Goal: Information Seeking & Learning: Learn about a topic

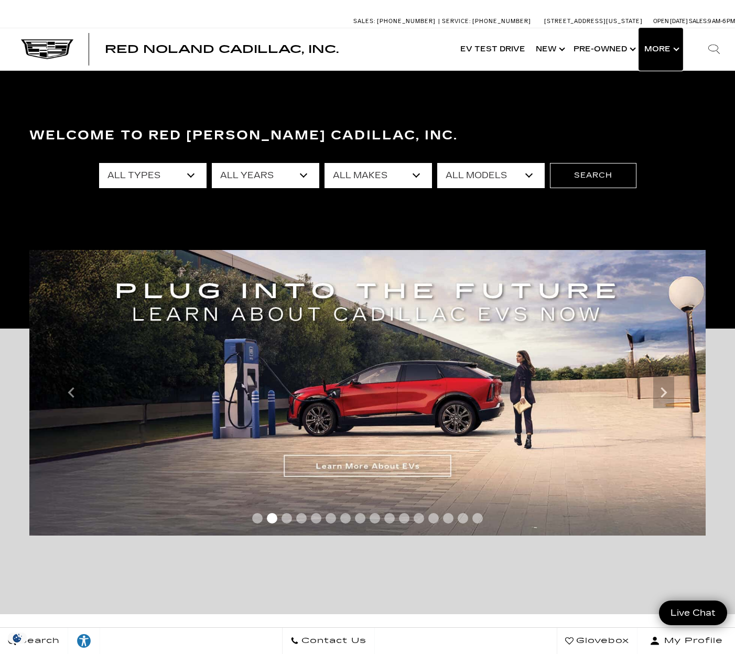
click at [649, 47] on button "Show More" at bounding box center [661, 49] width 44 height 42
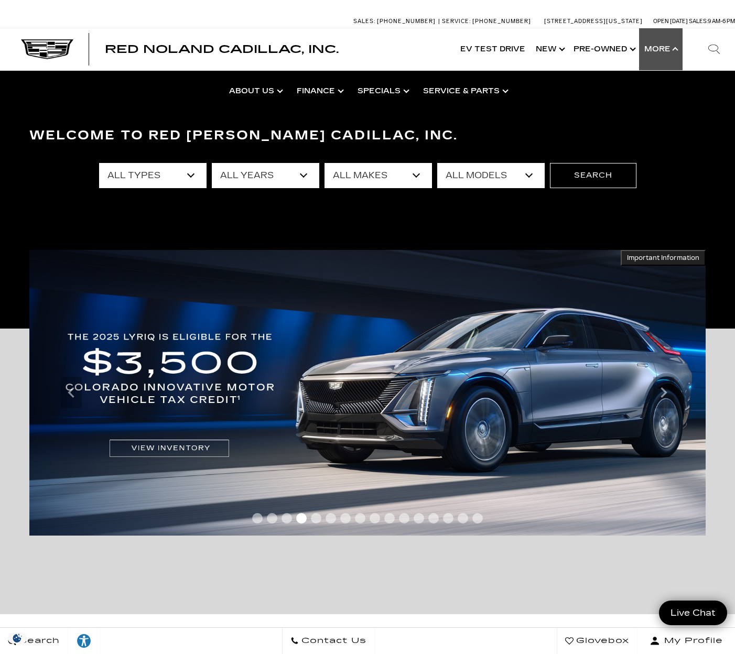
click at [275, 46] on span "Red Noland Cadillac, Inc." at bounding box center [222, 49] width 234 height 13
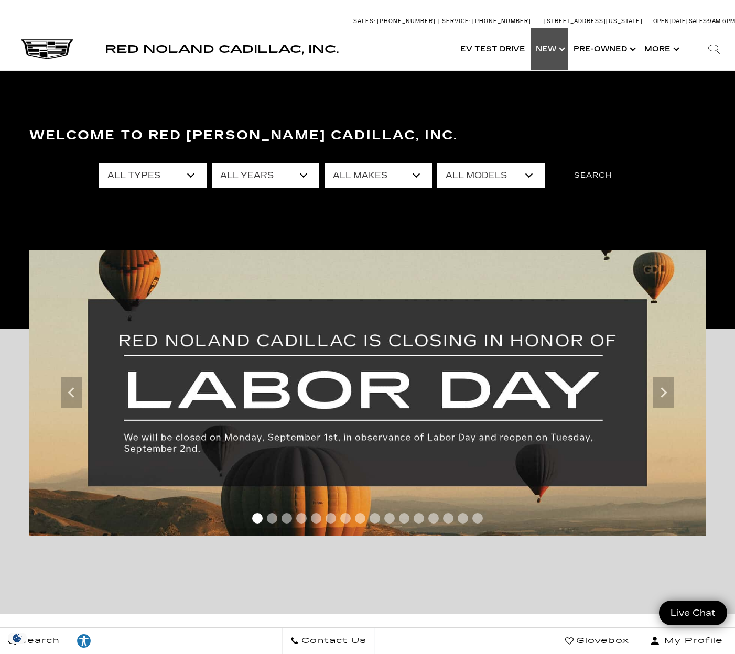
click at [550, 49] on link "Show New" at bounding box center [550, 49] width 38 height 42
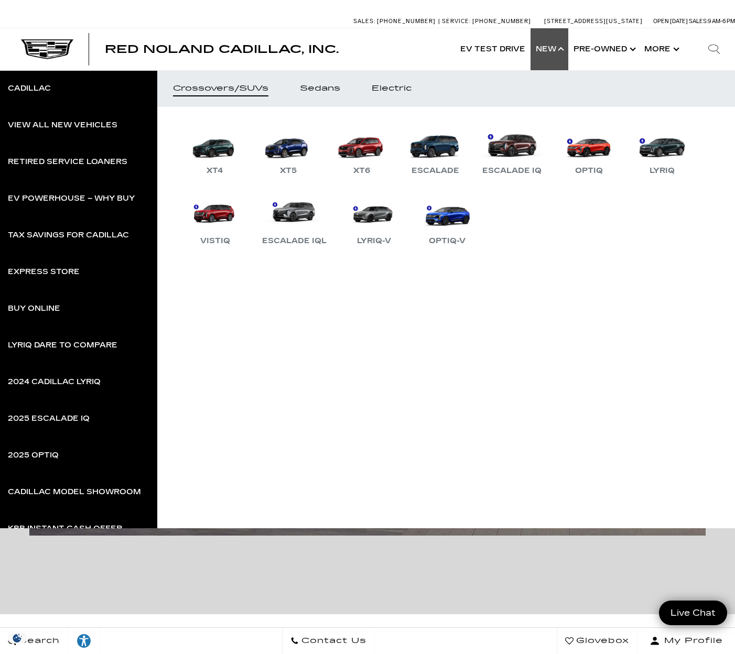
click at [153, 55] on span "Red Noland Cadillac, Inc." at bounding box center [222, 49] width 234 height 13
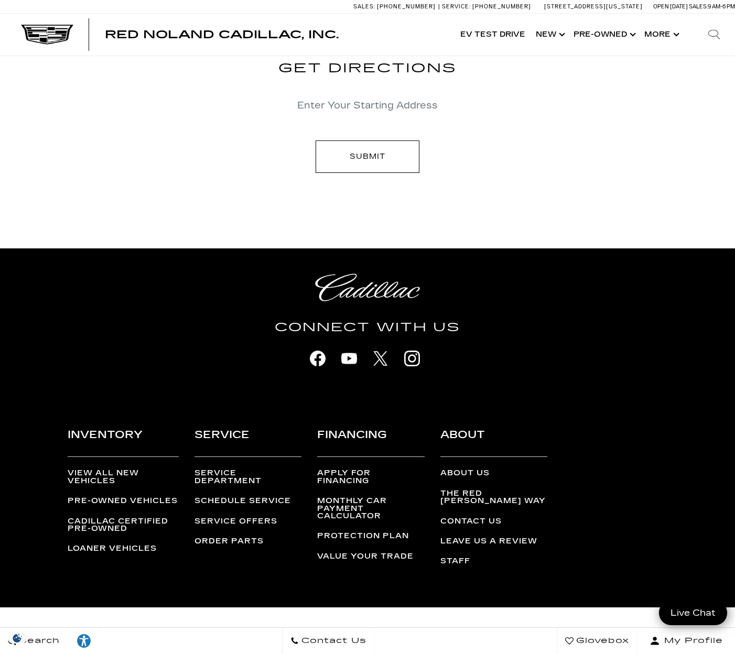
scroll to position [2554, 0]
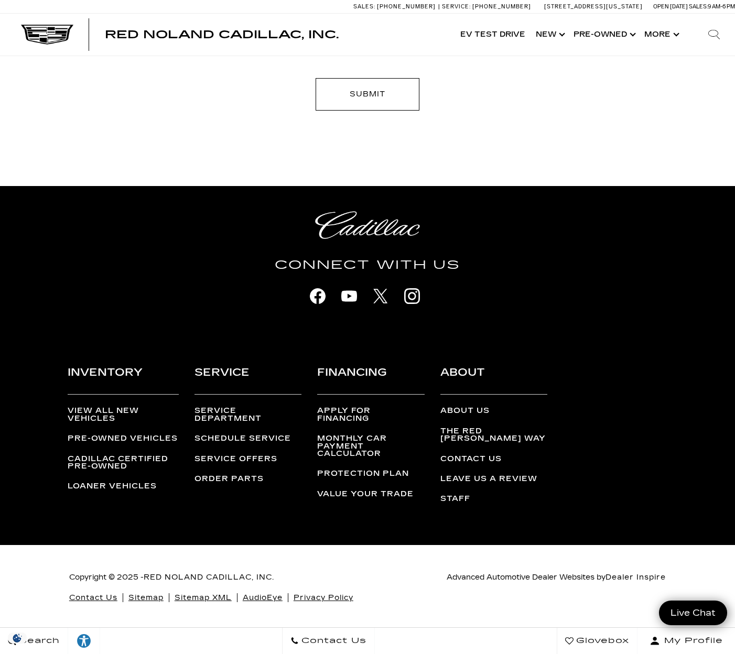
click at [463, 494] on link "Staff" at bounding box center [455, 498] width 30 height 9
click at [458, 494] on link "Staff" at bounding box center [455, 498] width 30 height 9
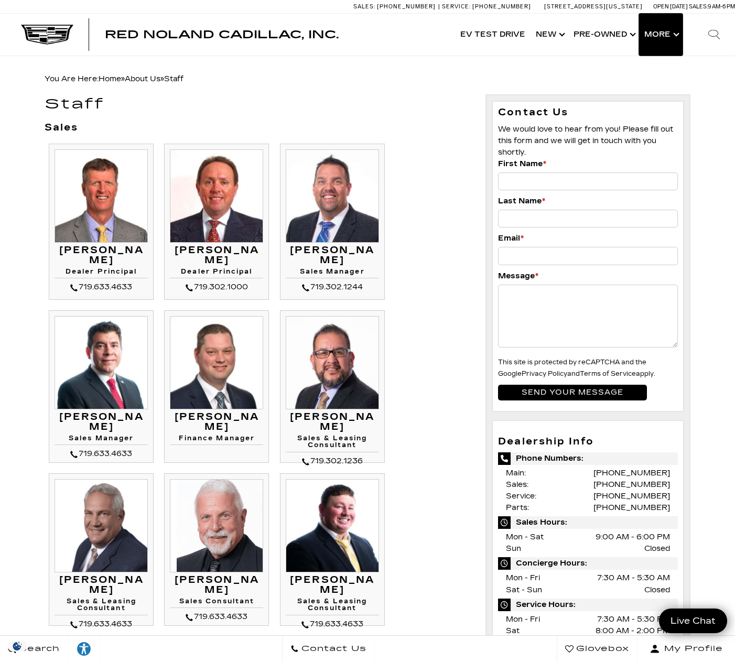
click at [656, 36] on button "Show More" at bounding box center [661, 35] width 44 height 42
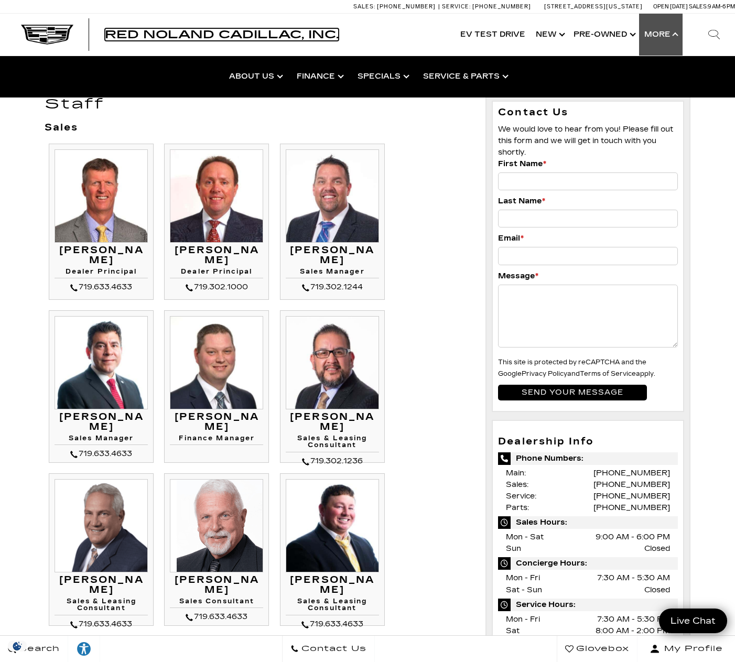
click at [142, 40] on span "Red Noland Cadillac, Inc." at bounding box center [222, 34] width 234 height 13
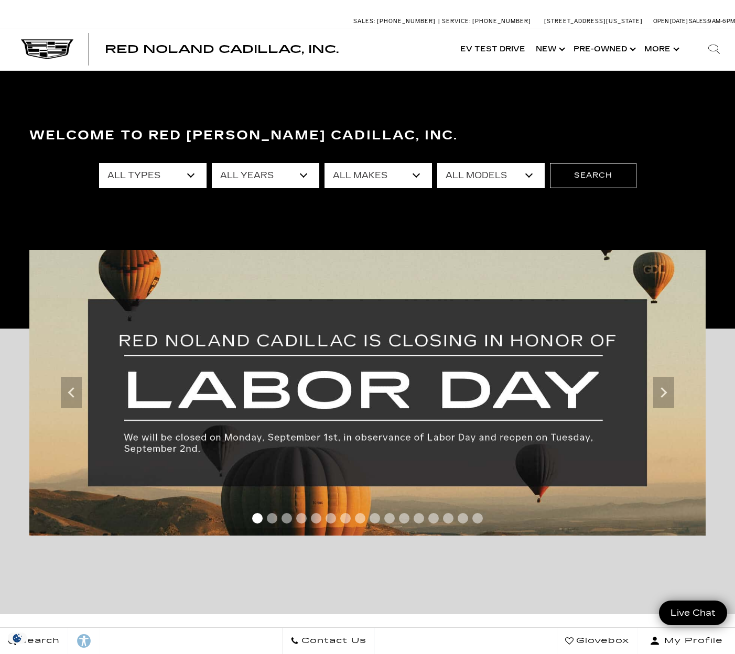
click at [488, 185] on select "All Models [US_STATE] Corvette Grand Sport Crosstrek Crown Signia CT4 CT5 Duran…" at bounding box center [490, 175] width 107 height 25
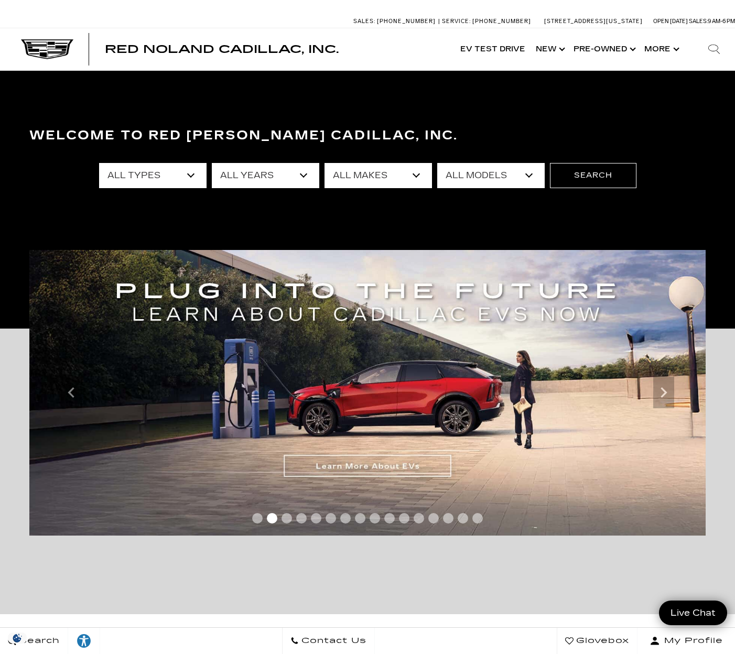
select select "LYRIQ"
click at [437, 163] on select "All Models [US_STATE] Corvette Grand Sport Crosstrek Crown Signia CT4 CT5 Duran…" at bounding box center [490, 175] width 107 height 25
click at [598, 179] on button "Search" at bounding box center [593, 175] width 87 height 25
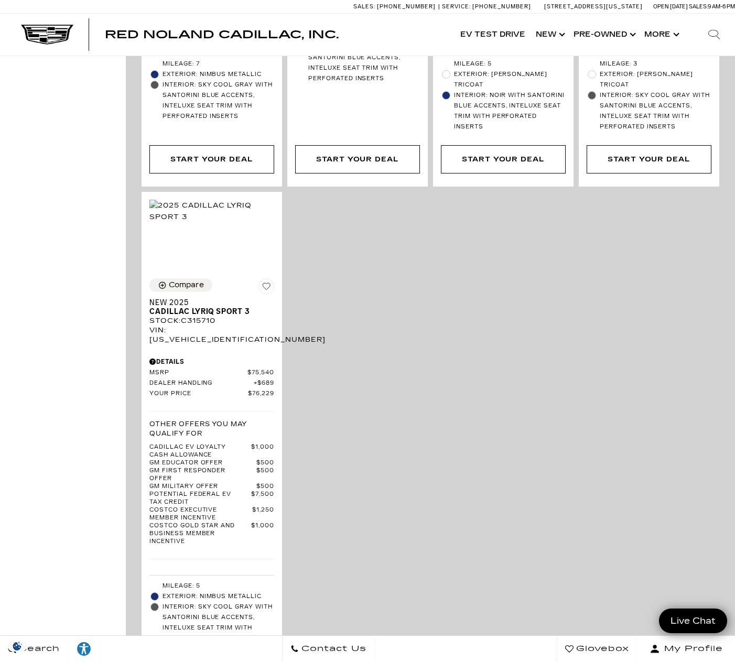
scroll to position [2884, 0]
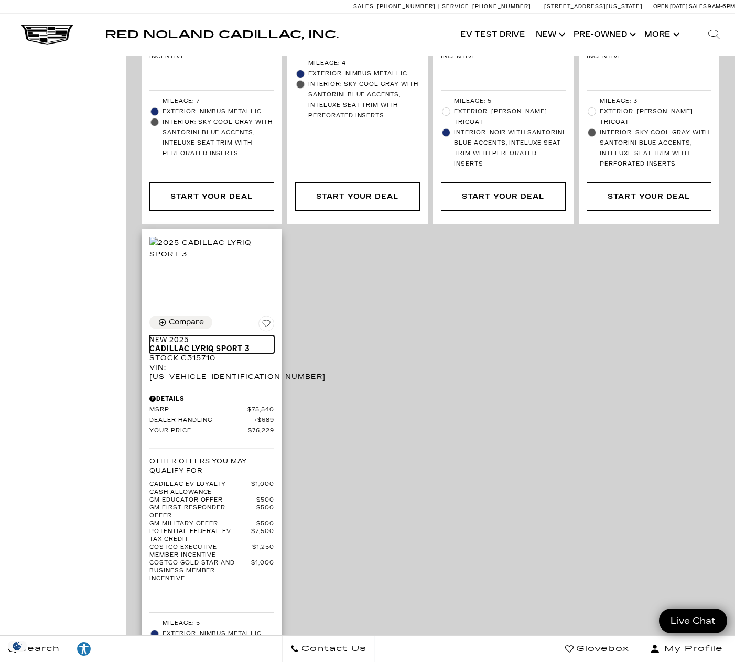
click at [211, 344] on span "Cadillac LYRIQ Sport 3" at bounding box center [207, 348] width 117 height 9
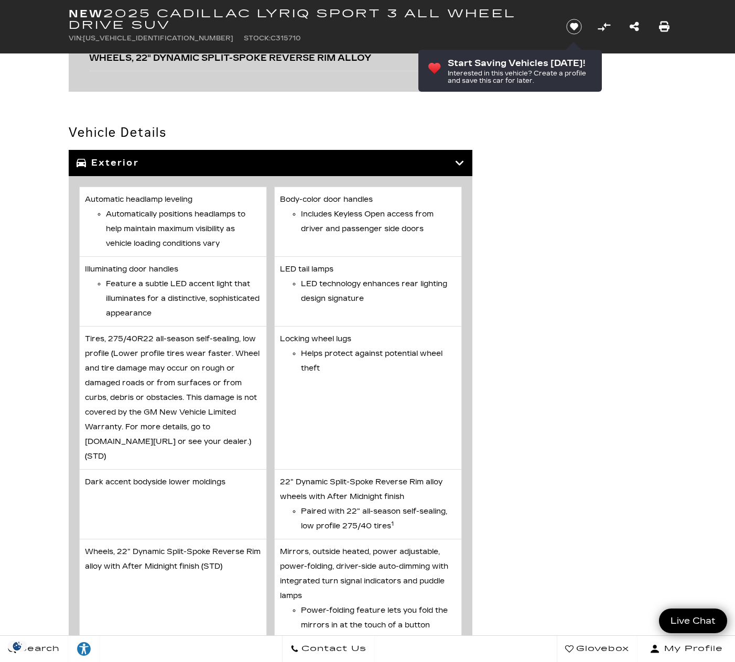
scroll to position [2272, 0]
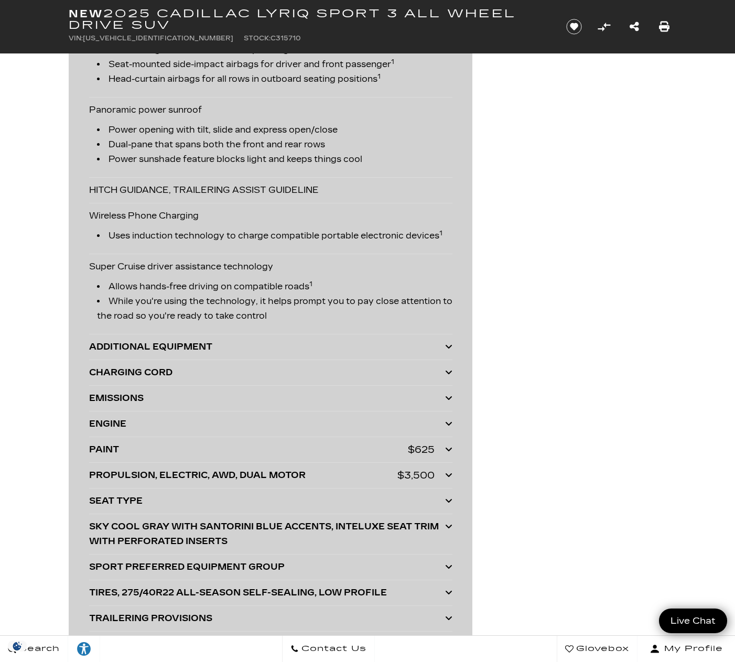
click at [178, 346] on div "ADDITIONAL EQUIPMENT" at bounding box center [267, 347] width 356 height 15
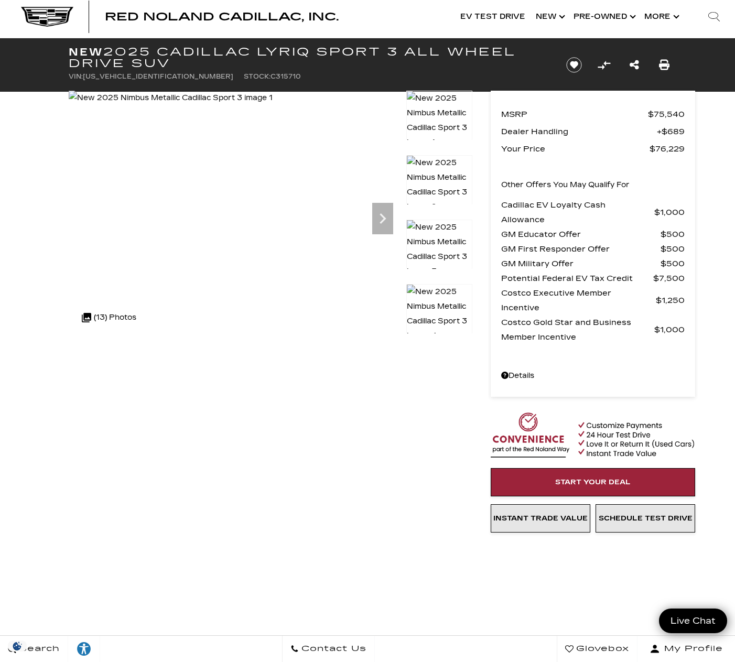
scroll to position [0, 0]
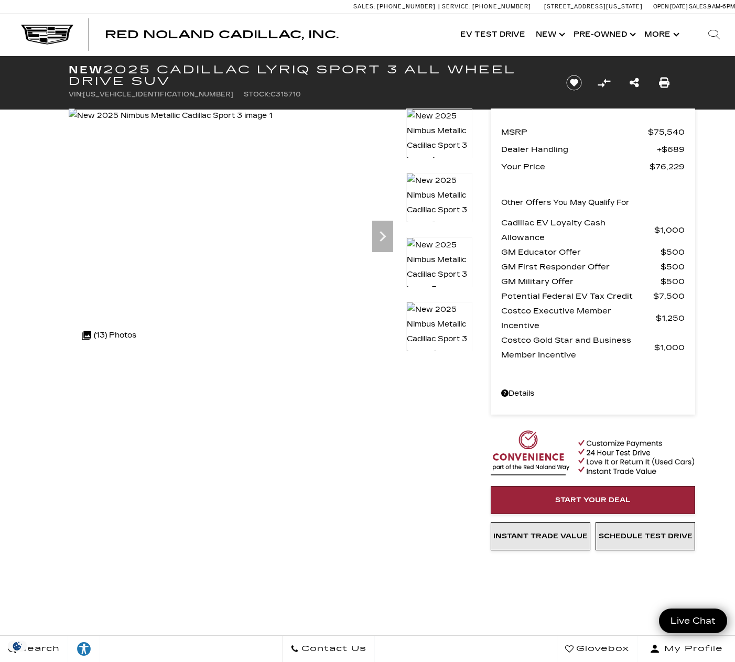
click at [273, 123] on img at bounding box center [171, 116] width 204 height 15
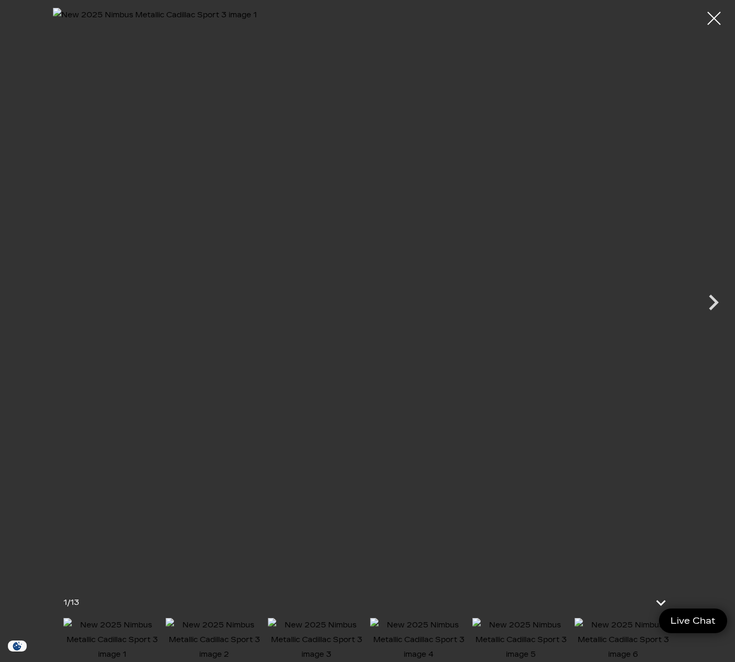
click at [721, 13] on div at bounding box center [714, 18] width 26 height 26
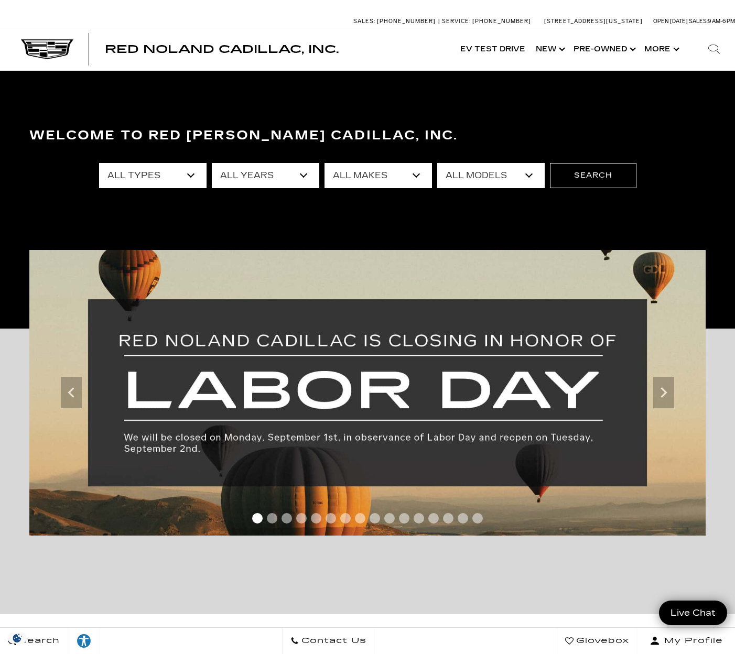
click at [481, 169] on select "All Models [US_STATE] Corvette Grand Sport Crosstrek Crown Signia CT4 CT5 Duran…" at bounding box center [490, 175] width 107 height 25
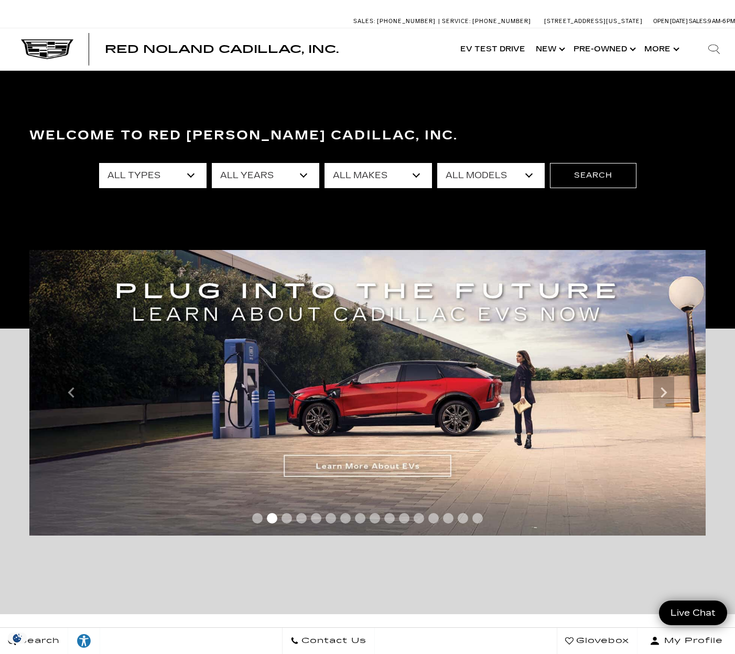
select select "LYRIQ"
click at [437, 163] on select "All Models [US_STATE] Corvette Grand Sport Crosstrek Crown Signia CT4 CT5 Duran…" at bounding box center [490, 175] width 107 height 25
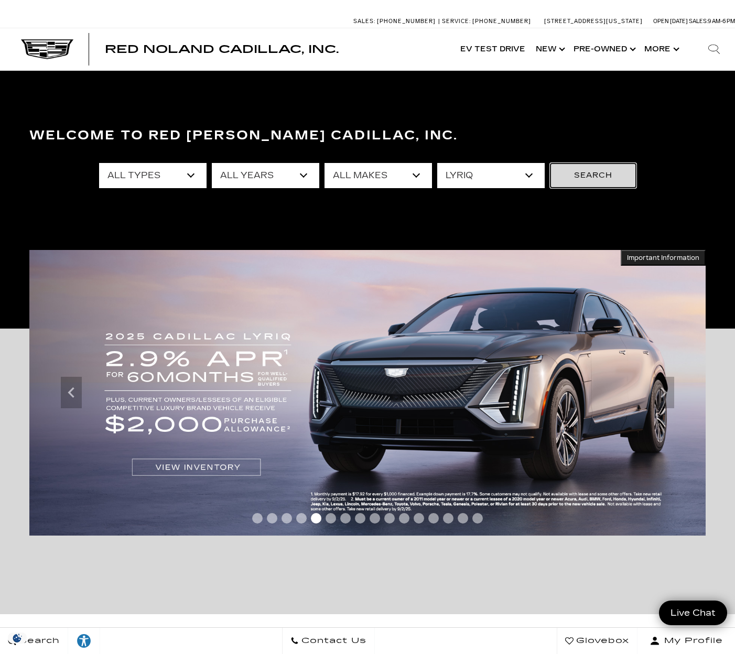
click at [597, 180] on button "Search" at bounding box center [593, 175] width 87 height 25
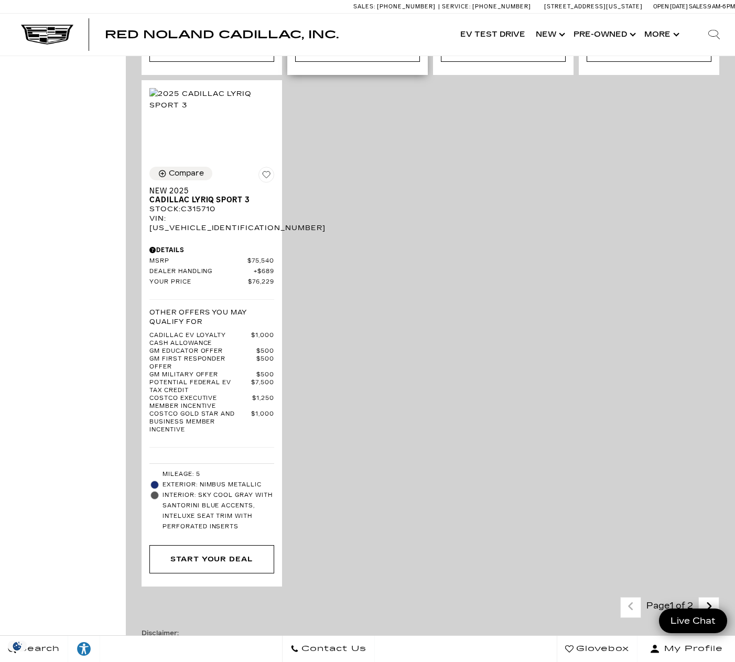
scroll to position [3146, 0]
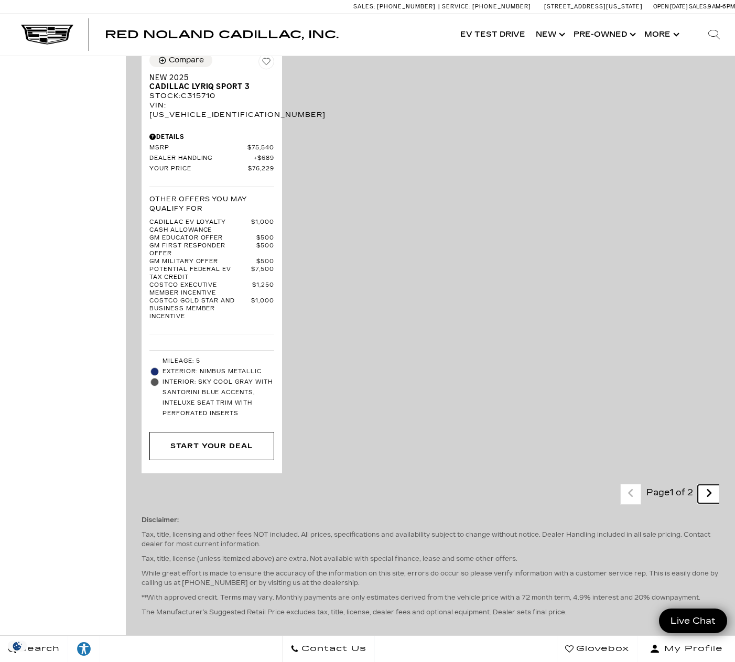
click at [720, 485] on link "Next - Page" at bounding box center [709, 494] width 23 height 18
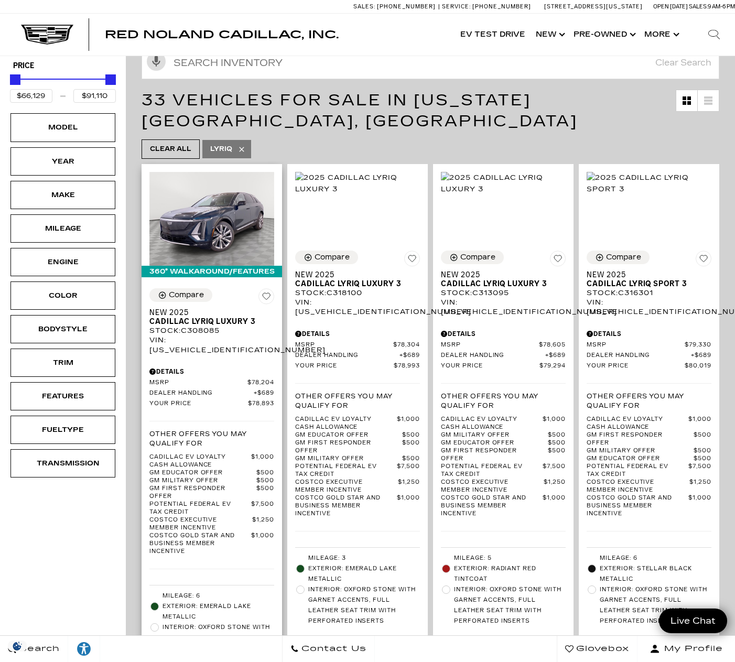
scroll to position [175, 0]
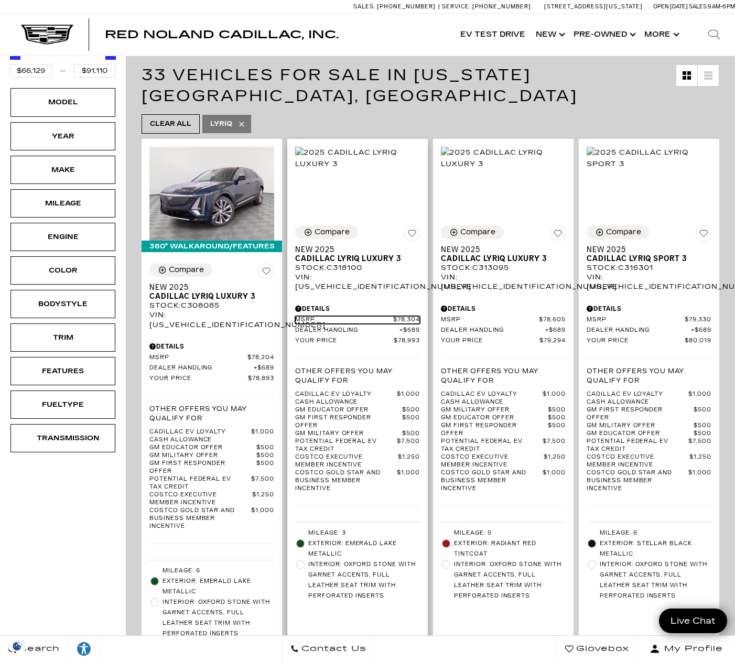
click at [368, 316] on span "MSRP" at bounding box center [344, 320] width 98 height 8
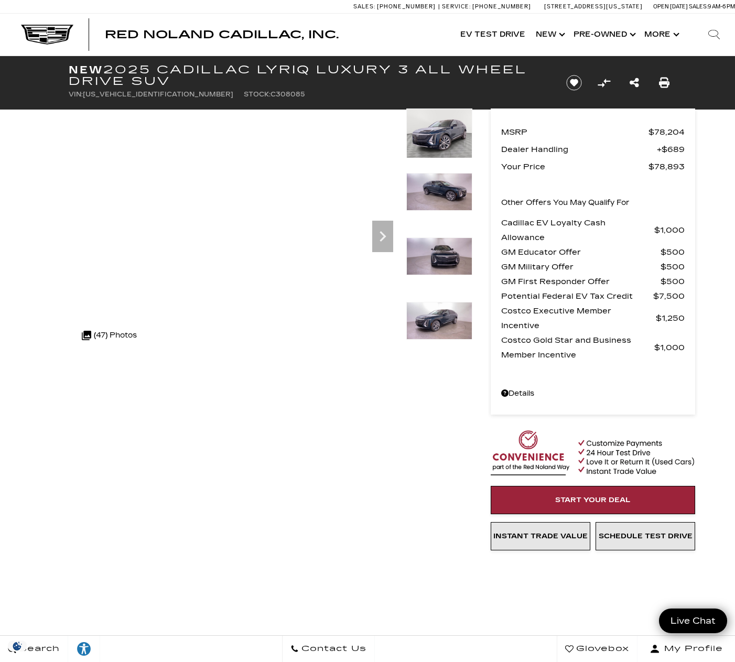
click at [55, 340] on div "360 WalkAround Powered By SpinCar" at bounding box center [262, 232] width 419 height 247
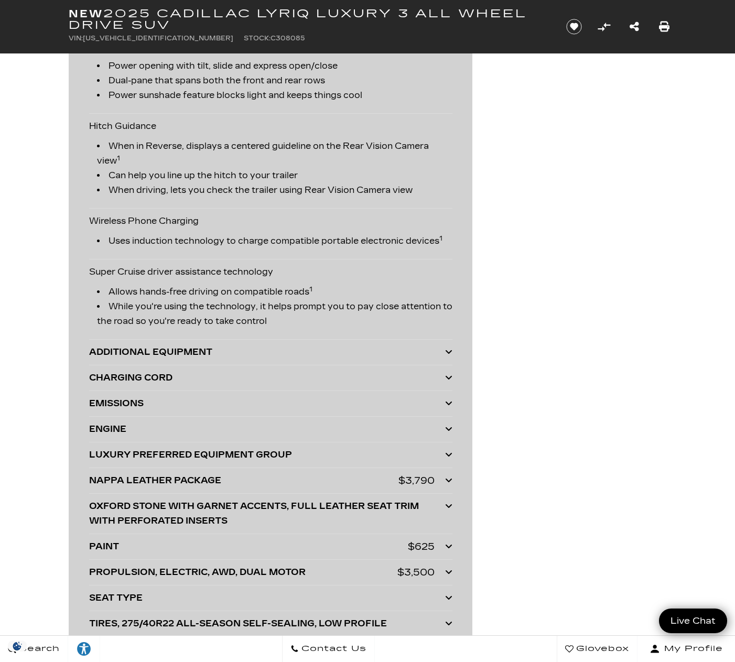
scroll to position [2709, 0]
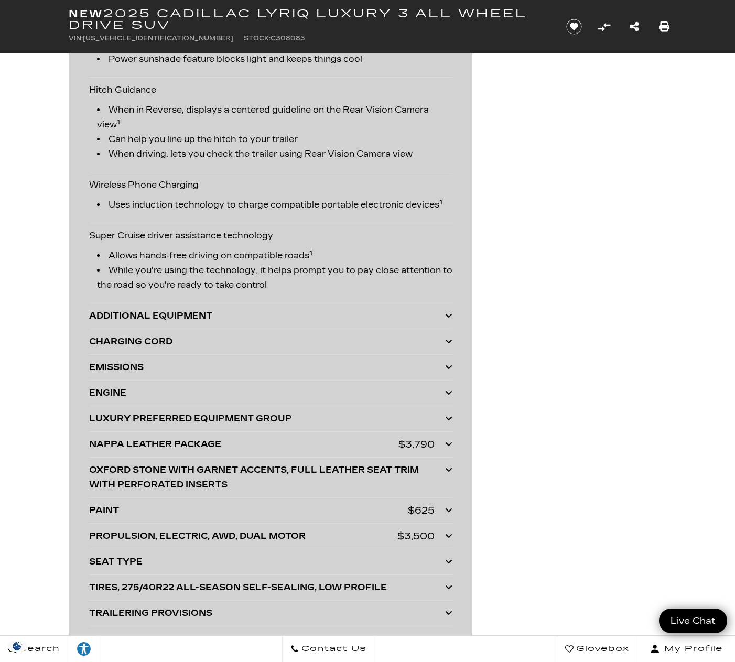
click at [107, 317] on div "ADDITIONAL EQUIPMENT" at bounding box center [267, 316] width 356 height 15
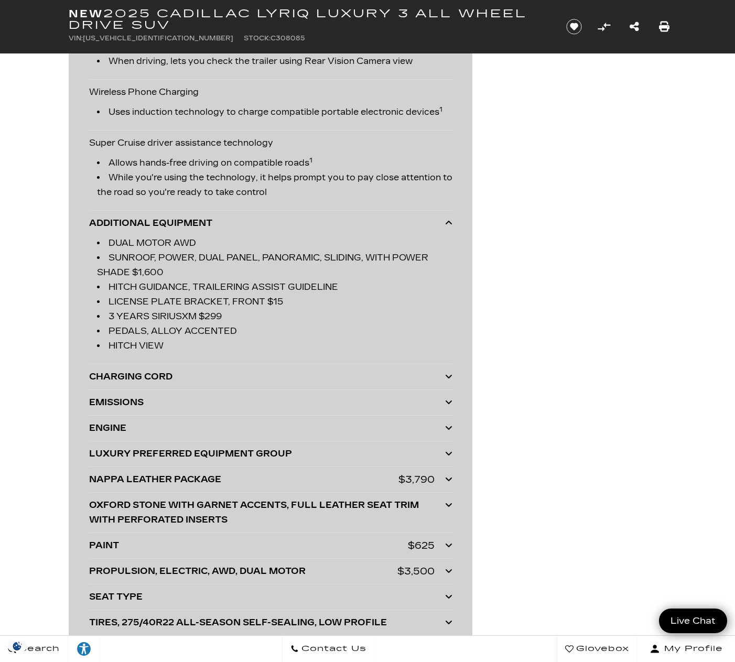
scroll to position [2884, 0]
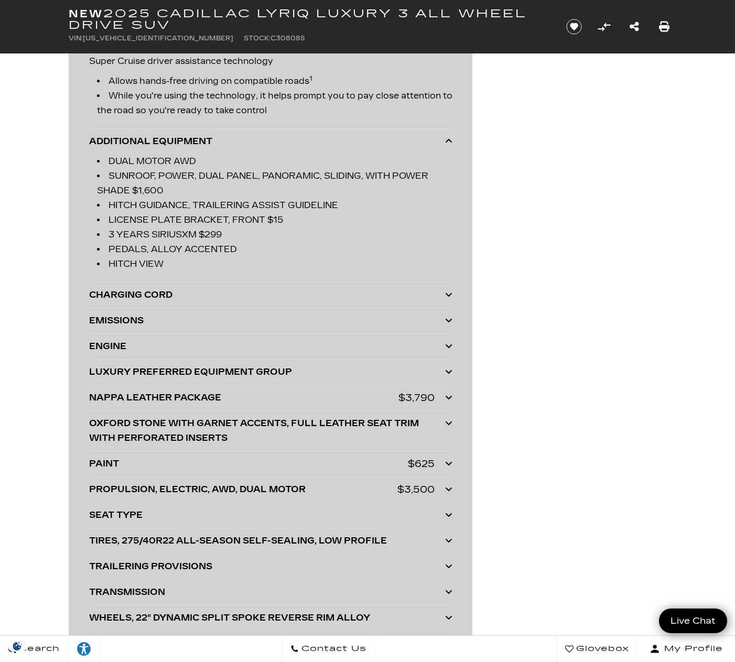
click at [169, 303] on div "CHARGING CORD DUAL LEVEL CHARGE CORD 120V/1.4 KW AND 240V/7.7 KW CAPABILITY" at bounding box center [270, 296] width 363 height 26
click at [156, 290] on div "CHARGING CORD" at bounding box center [267, 295] width 356 height 15
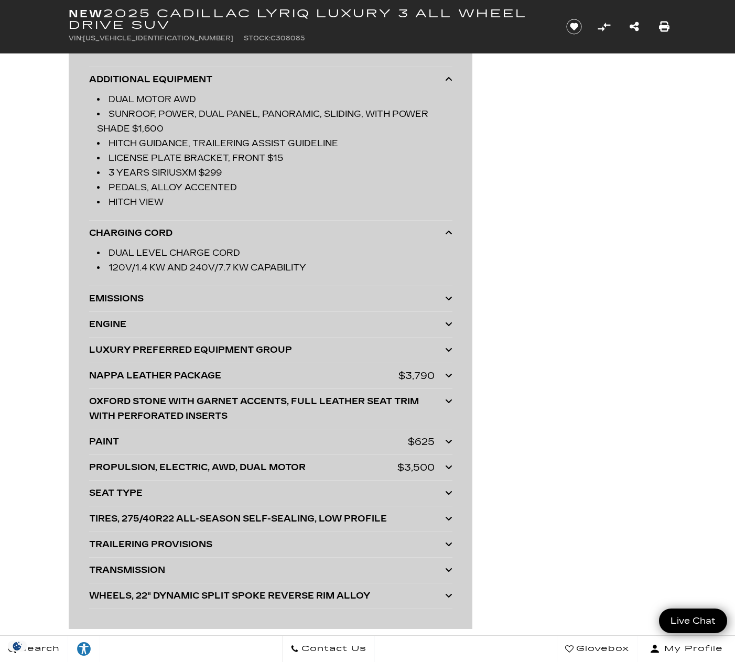
scroll to position [2971, 0]
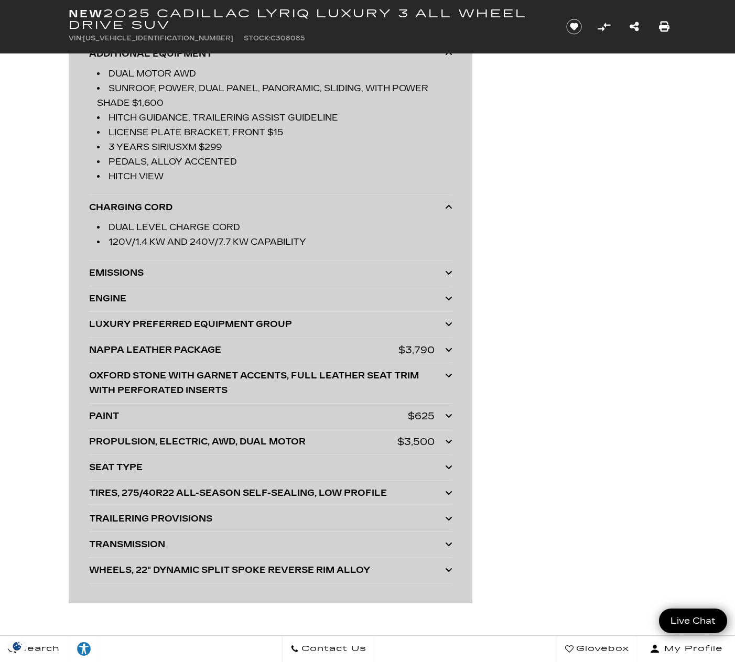
click at [196, 323] on div "LUXURY PREFERRED EQUIPMENT GROUP" at bounding box center [267, 324] width 356 height 15
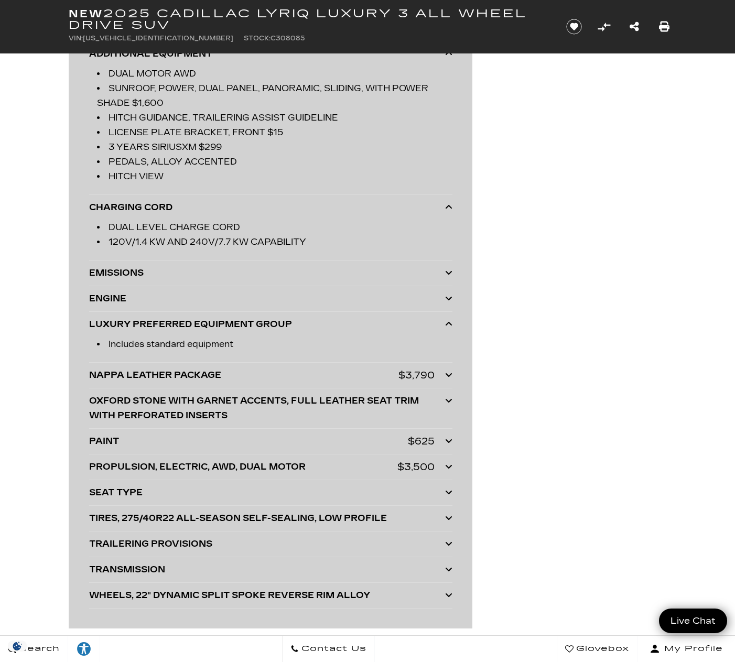
click at [212, 370] on div "NAPPA LEATHER PACKAGE" at bounding box center [243, 375] width 309 height 15
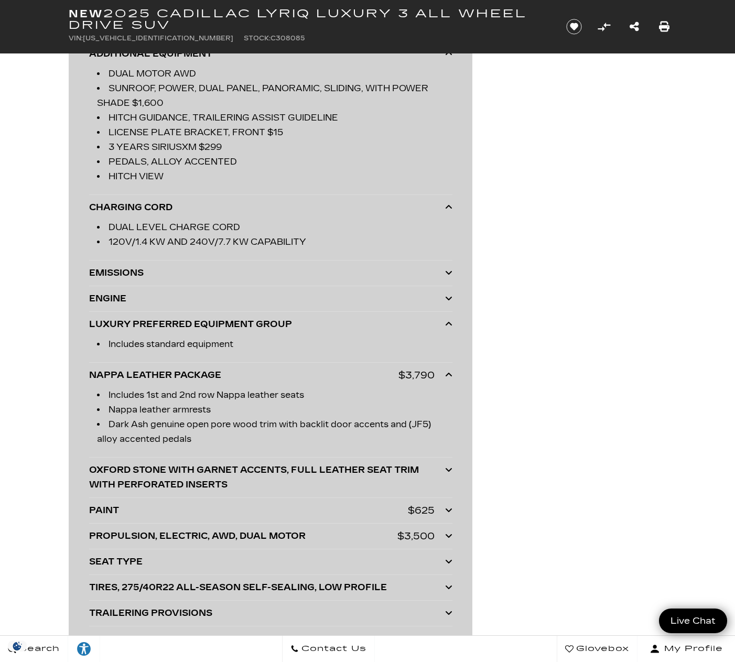
click at [187, 466] on div "OXFORD STONE WITH GARNET ACCENTS, FULL LEATHER SEAT TRIM WITH PERFORATED INSERTS" at bounding box center [267, 477] width 356 height 29
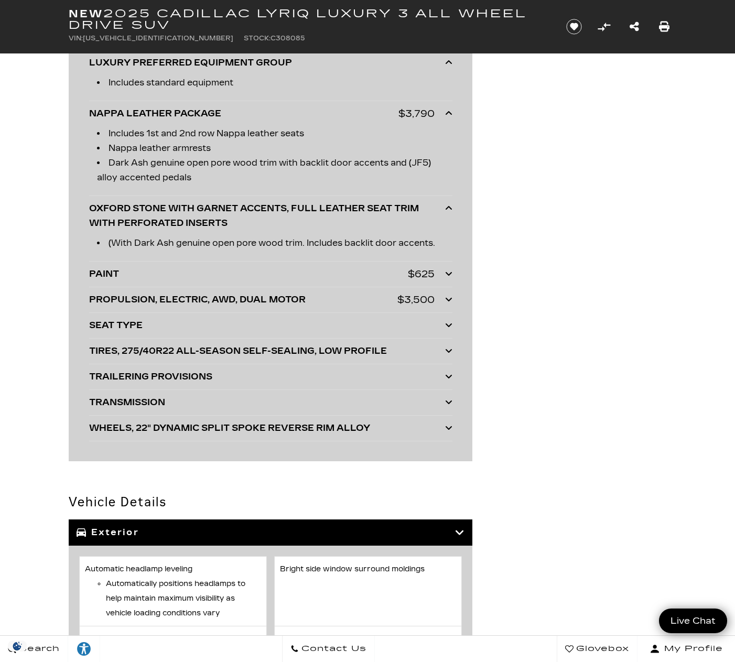
scroll to position [3233, 0]
click at [189, 278] on div "PAINT" at bounding box center [248, 273] width 319 height 15
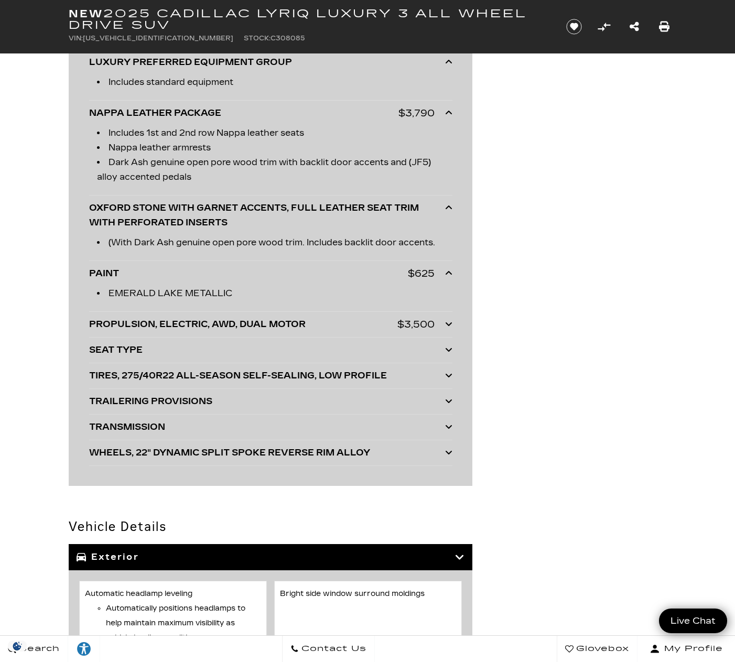
click at [166, 326] on div "PROPULSION, ELECTRIC, AWD, DUAL MOTOR" at bounding box center [243, 324] width 308 height 15
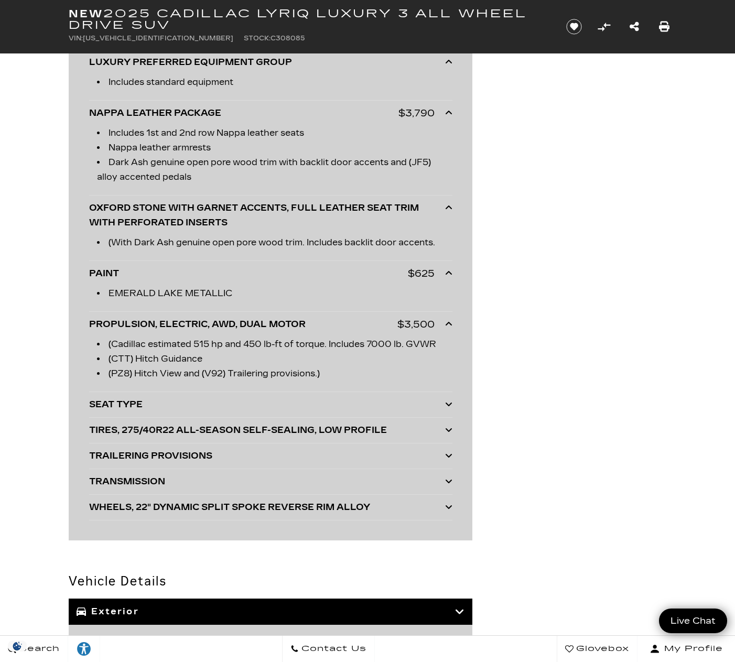
click at [174, 511] on div "WHEELS, 22" DYNAMIC SPLIT SPOKE REVERSE RIM ALLOY" at bounding box center [267, 507] width 356 height 15
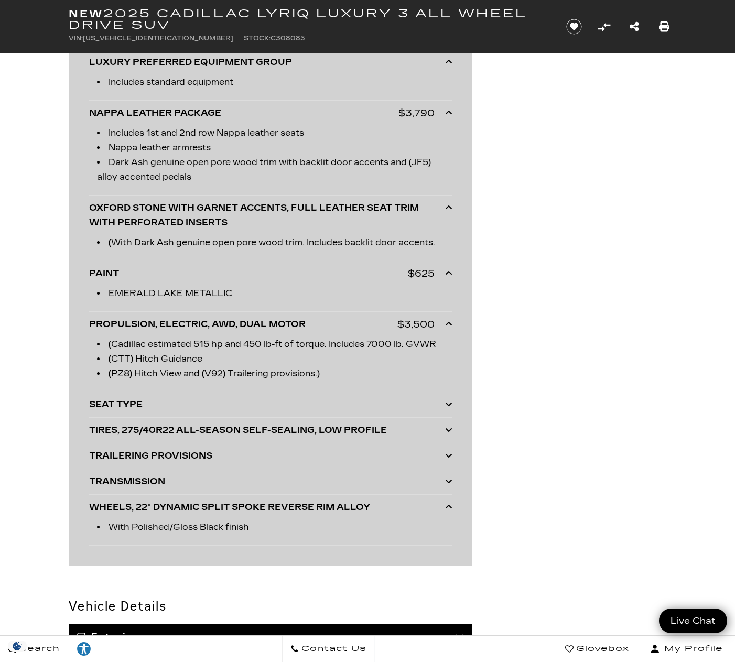
click at [463, 580] on section "Basic Info Exterior: Emerald Lake Metallic Drivetrain: All Wheel Drive e" at bounding box center [367, 155] width 735 height 6065
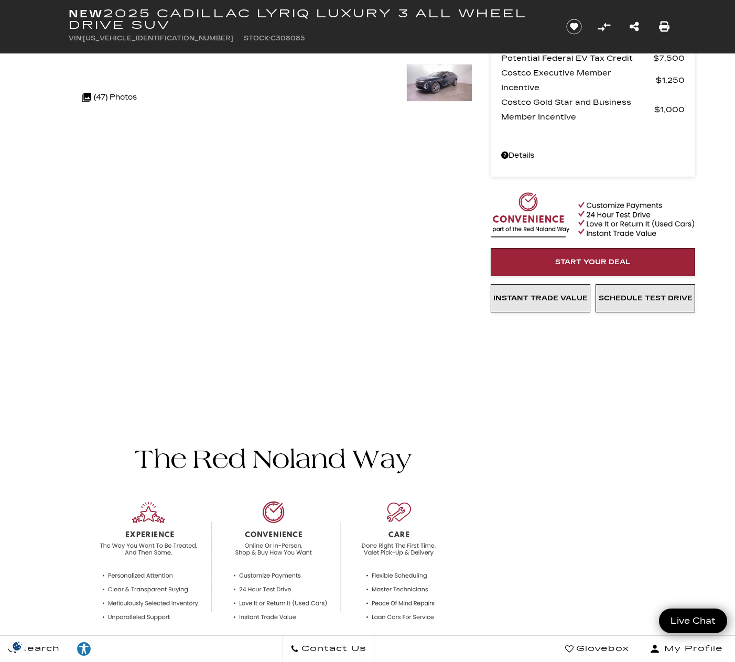
scroll to position [0, 0]
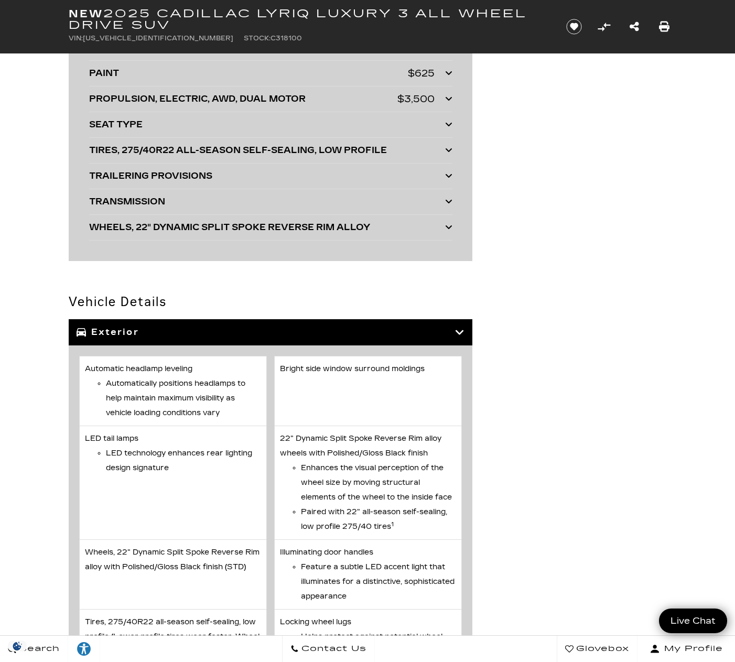
scroll to position [2884, 0]
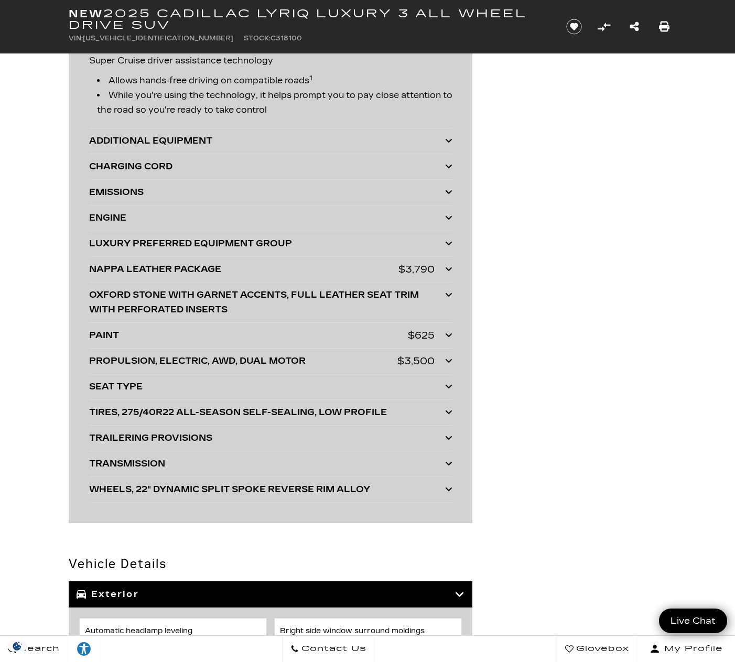
click at [171, 137] on div "ADDITIONAL EQUIPMENT" at bounding box center [267, 141] width 356 height 15
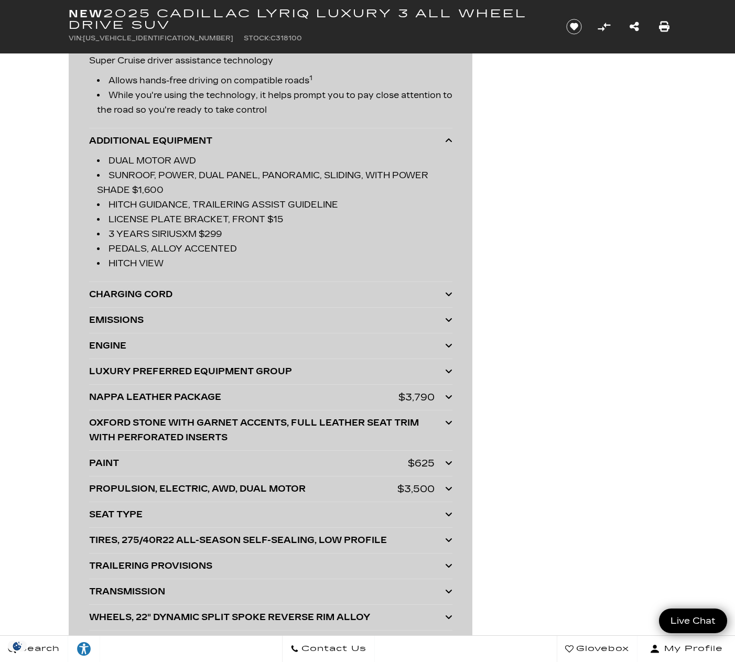
click at [176, 293] on div "CHARGING CORD" at bounding box center [267, 294] width 356 height 15
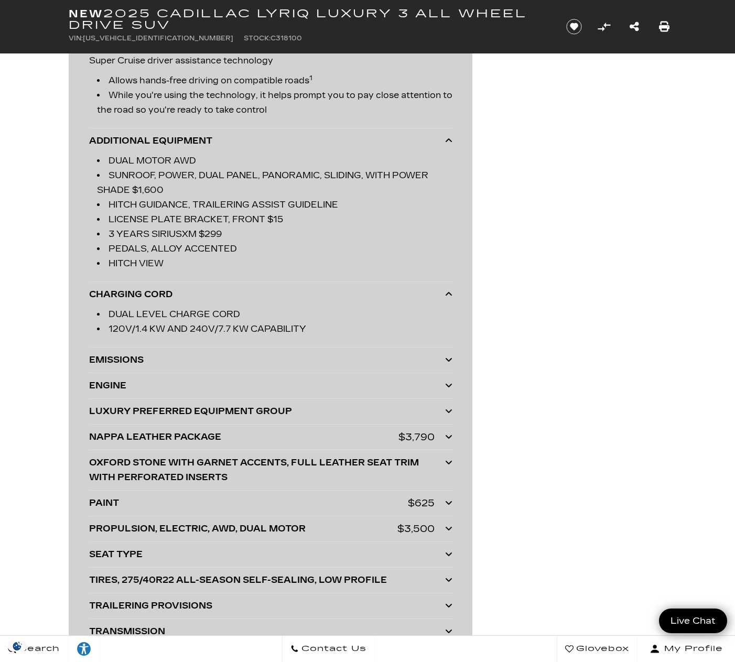
click at [148, 408] on div "LUXURY PREFERRED EQUIPMENT GROUP" at bounding box center [267, 411] width 356 height 15
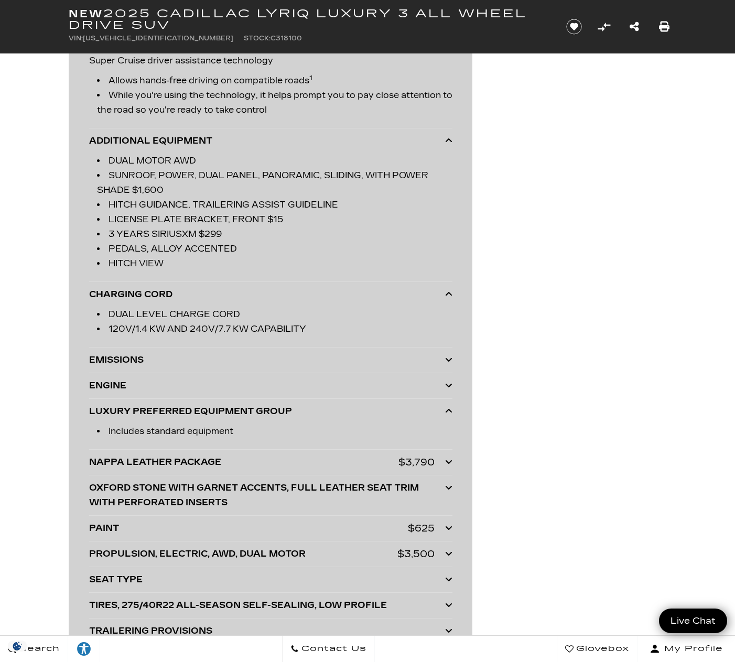
drag, startPoint x: 160, startPoint y: 458, endPoint x: 186, endPoint y: 462, distance: 26.5
click at [160, 458] on div "NAPPA LEATHER PACKAGE" at bounding box center [243, 462] width 309 height 15
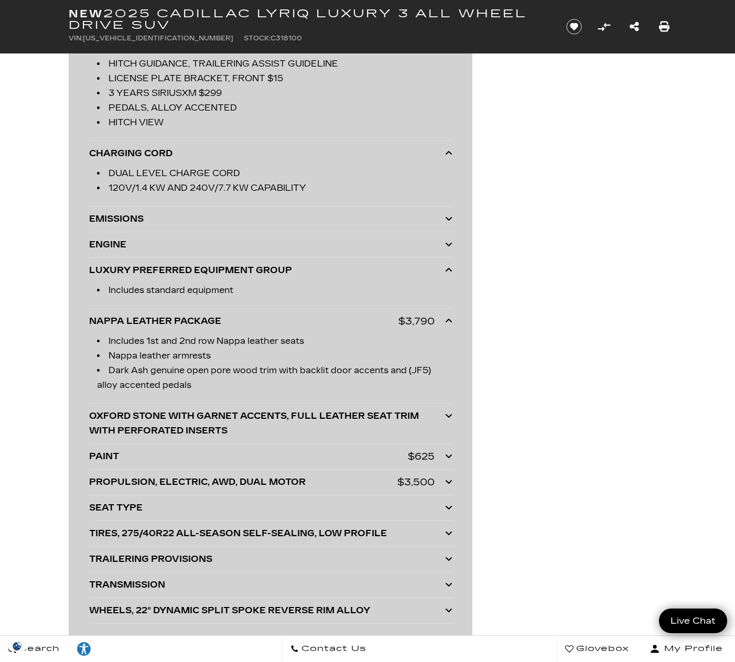
scroll to position [3146, 0]
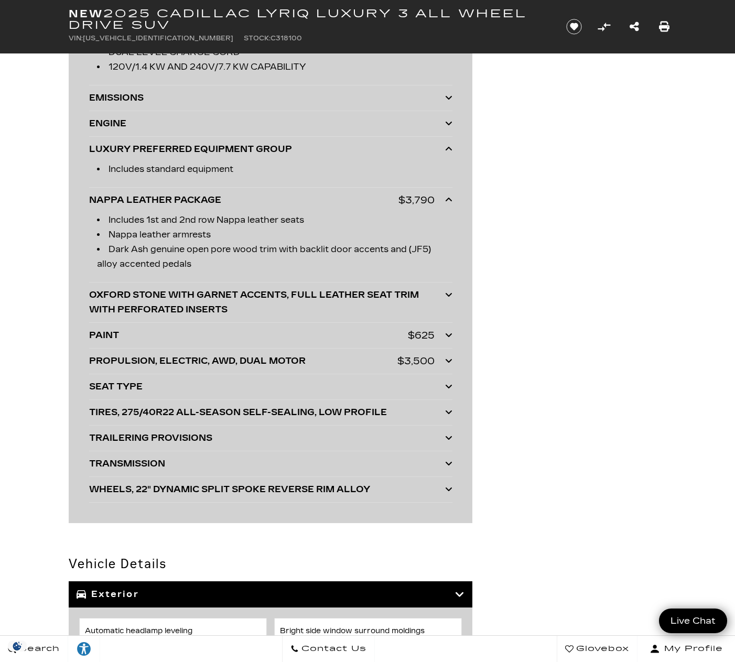
click at [185, 302] on div "OXFORD STONE WITH GARNET ACCENTS, FULL LEATHER SEAT TRIM WITH PERFORATED INSERTS" at bounding box center [267, 302] width 356 height 29
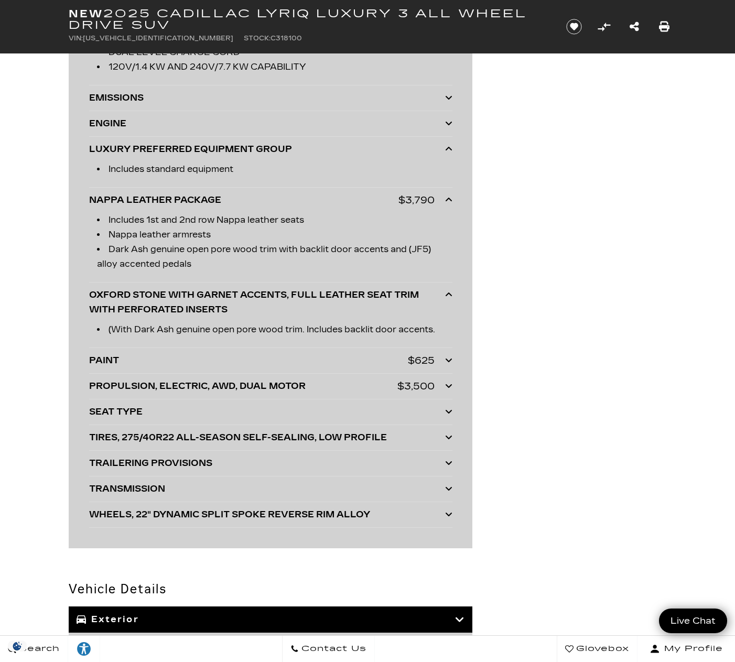
click at [316, 363] on div "PAINT" at bounding box center [248, 360] width 319 height 15
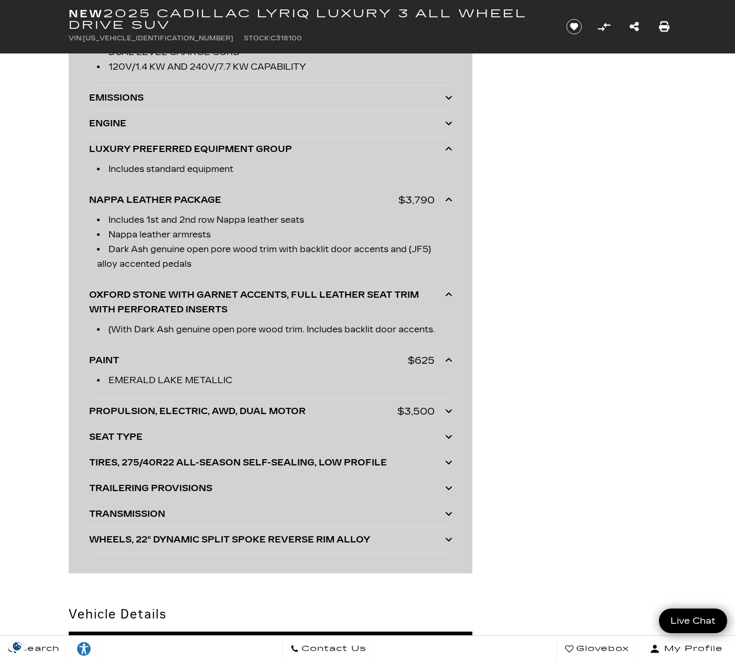
click at [166, 408] on div "PROPULSION, ELECTRIC, AWD, DUAL MOTOR" at bounding box center [243, 411] width 308 height 15
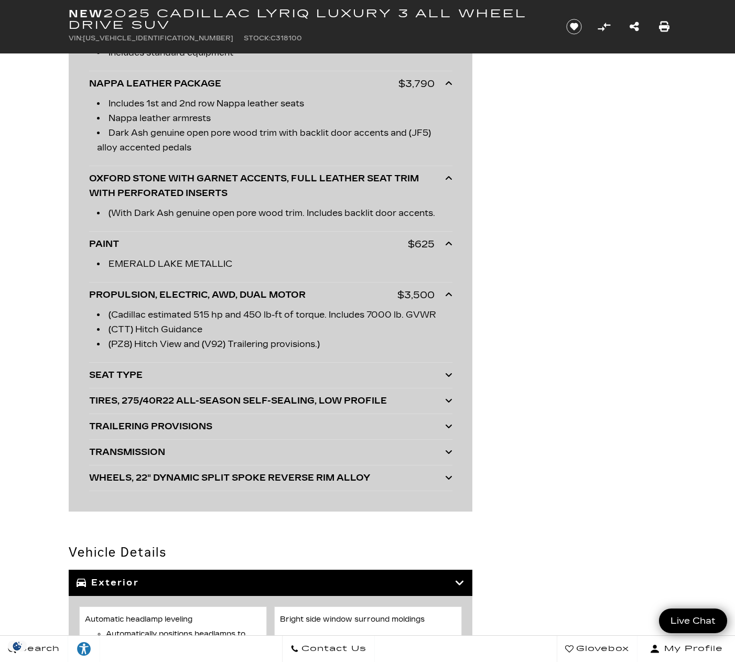
scroll to position [3320, 0]
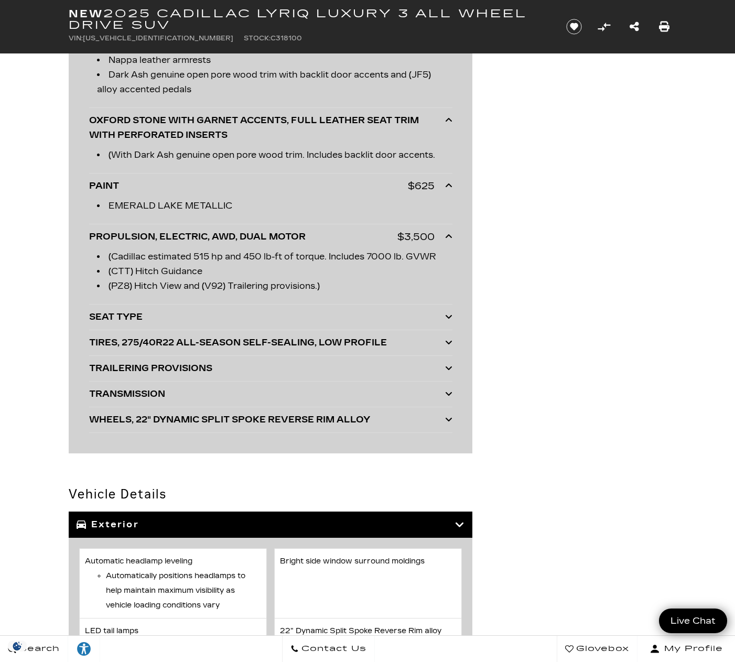
click at [226, 409] on div "WHEELS, 22" DYNAMIC SPLIT SPOKE REVERSE RIM ALLOY With Polished/Gloss Black fin…" at bounding box center [270, 420] width 363 height 26
click at [225, 419] on div "WHEELS, 22" DYNAMIC SPLIT SPOKE REVERSE RIM ALLOY" at bounding box center [267, 420] width 356 height 15
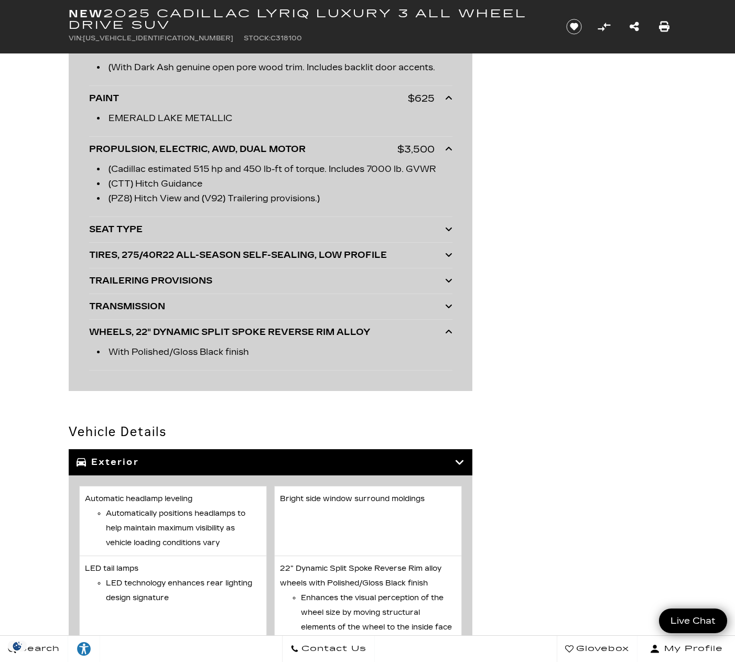
scroll to position [3146, 0]
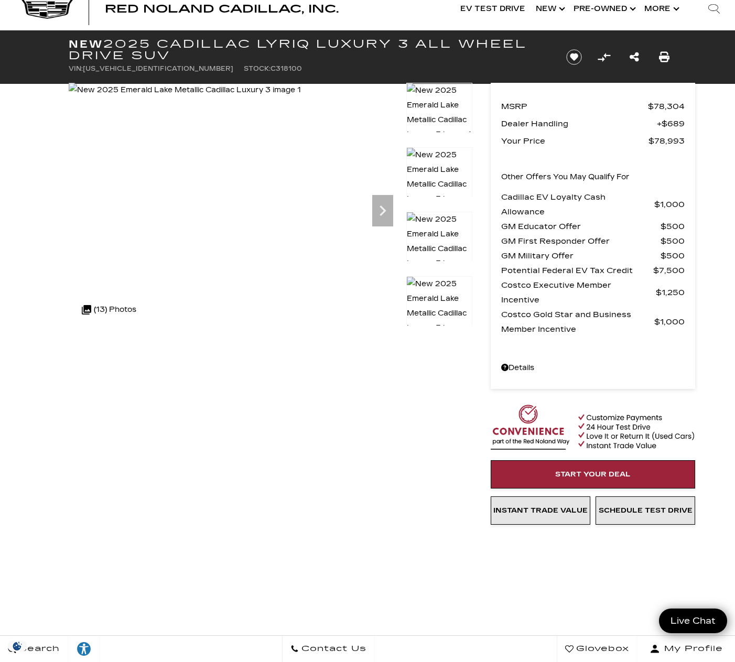
scroll to position [0, 0]
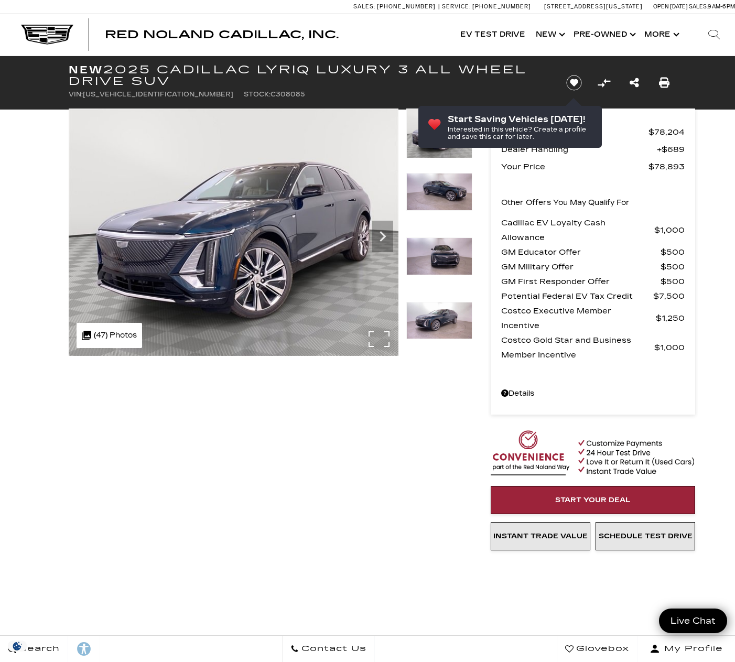
click at [326, 278] on img at bounding box center [234, 232] width 330 height 247
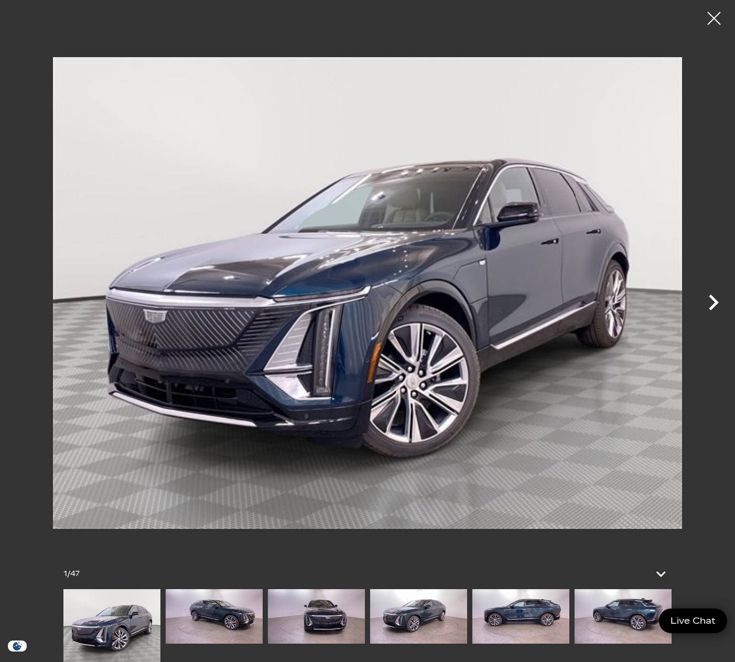
click at [717, 305] on icon "Next" at bounding box center [713, 302] width 31 height 31
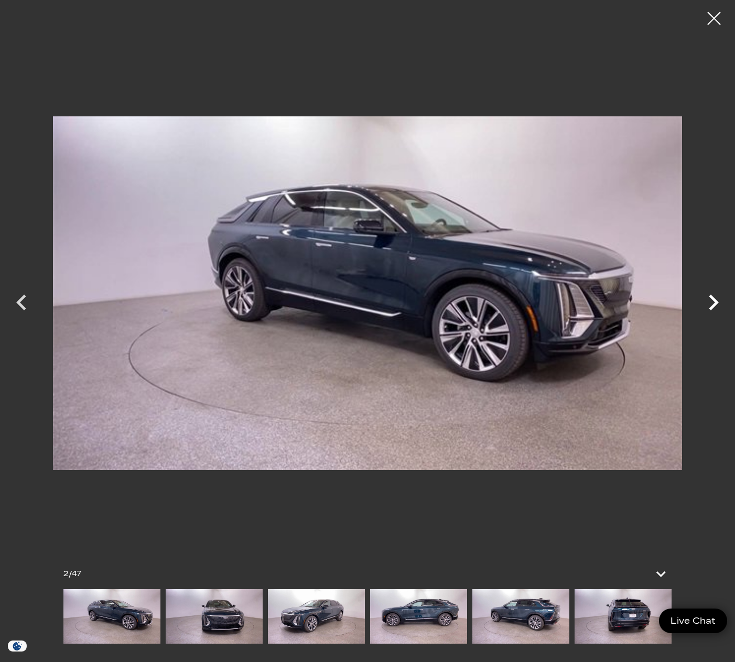
click at [717, 305] on icon "Next" at bounding box center [713, 302] width 31 height 31
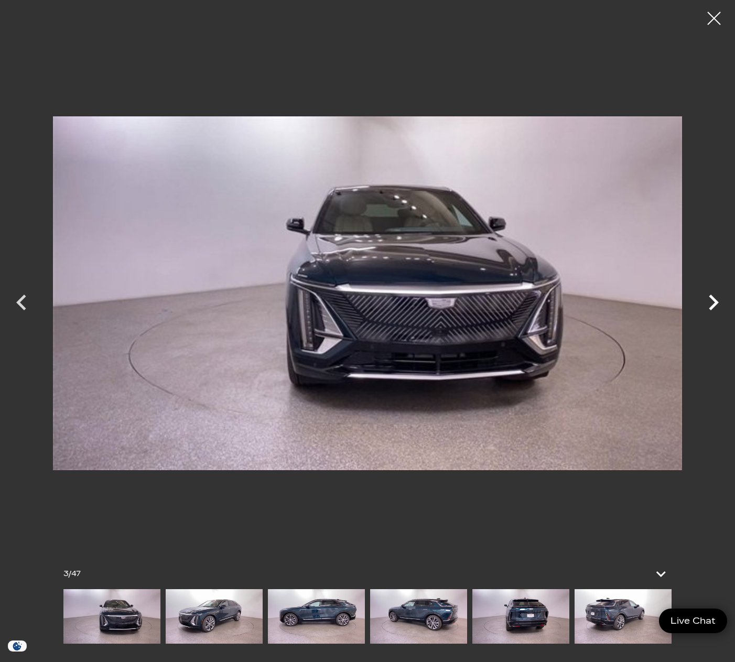
click at [717, 305] on icon "Next" at bounding box center [713, 302] width 31 height 31
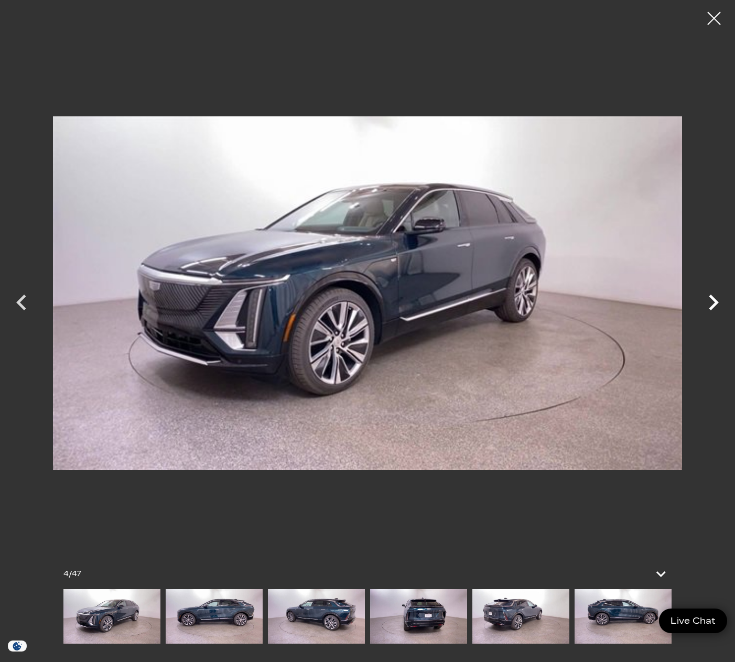
click at [717, 305] on icon "Next" at bounding box center [713, 302] width 31 height 31
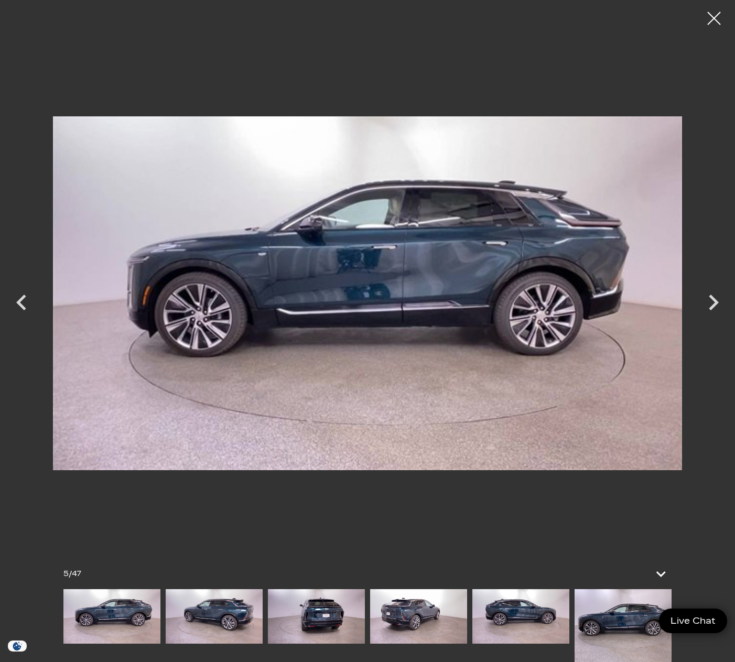
click at [326, 555] on img at bounding box center [367, 293] width 629 height 570
click at [662, 568] on icon at bounding box center [661, 573] width 25 height 25
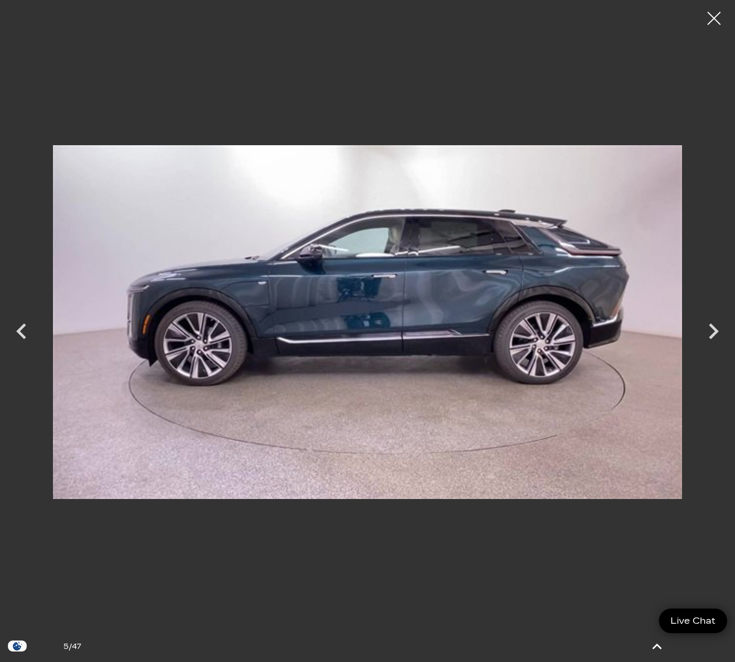
scroll to position [437, 0]
click at [716, 339] on icon "Next" at bounding box center [713, 331] width 31 height 31
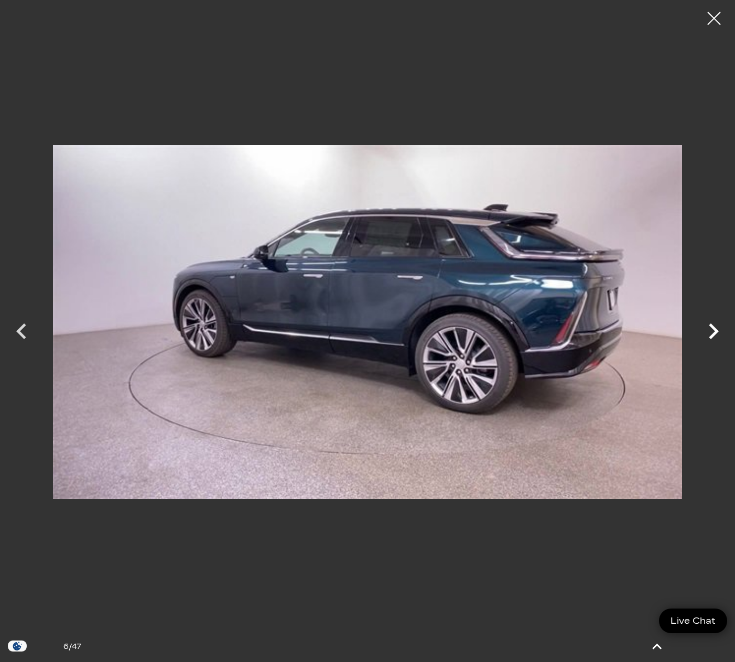
click at [716, 339] on icon "Next" at bounding box center [713, 331] width 31 height 31
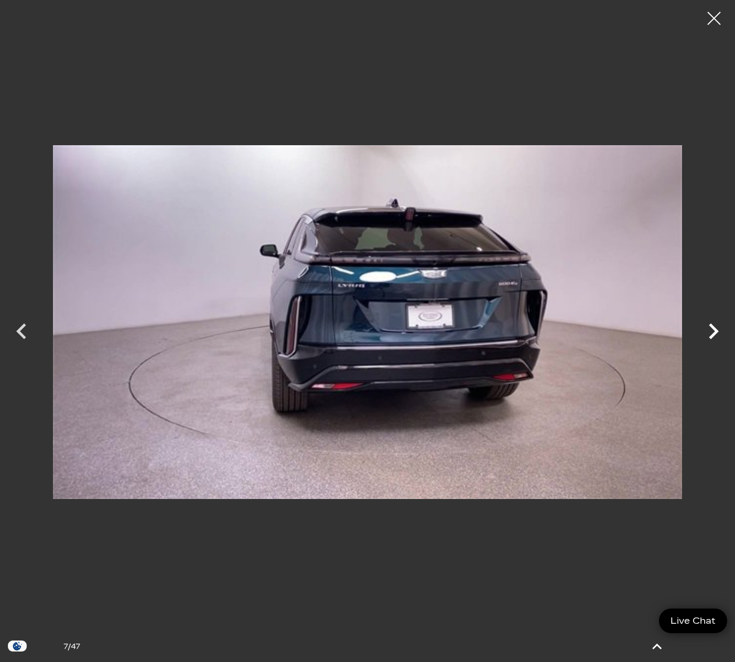
click at [715, 339] on icon "Next" at bounding box center [713, 331] width 31 height 31
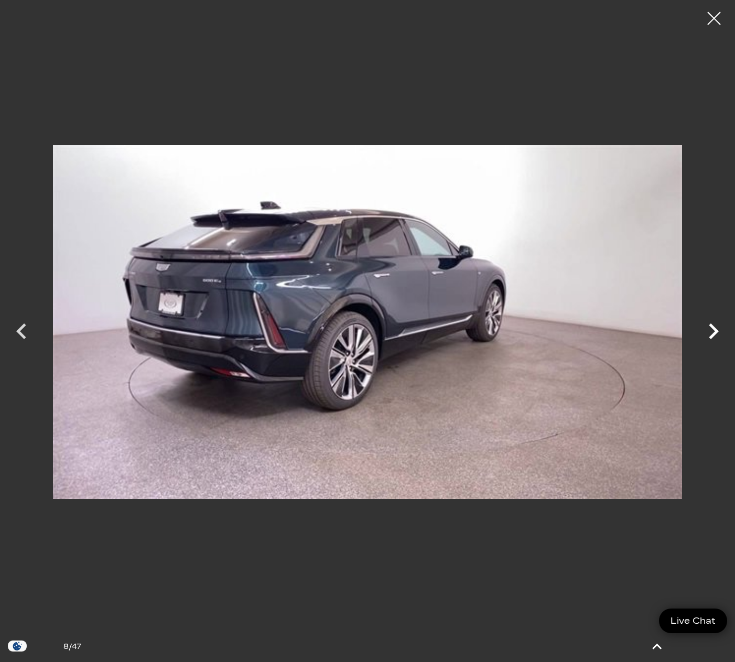
click at [715, 339] on icon "Next" at bounding box center [713, 331] width 31 height 31
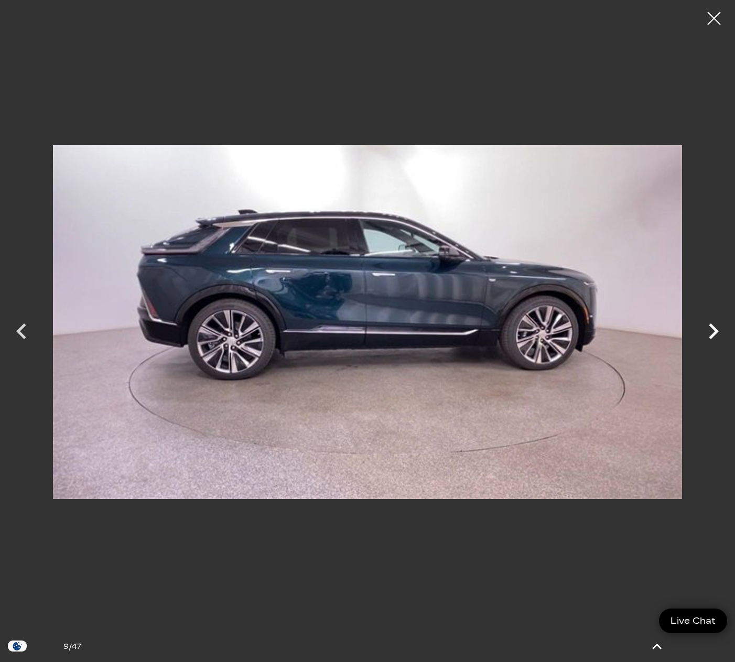
click at [715, 339] on icon "Next" at bounding box center [713, 331] width 31 height 31
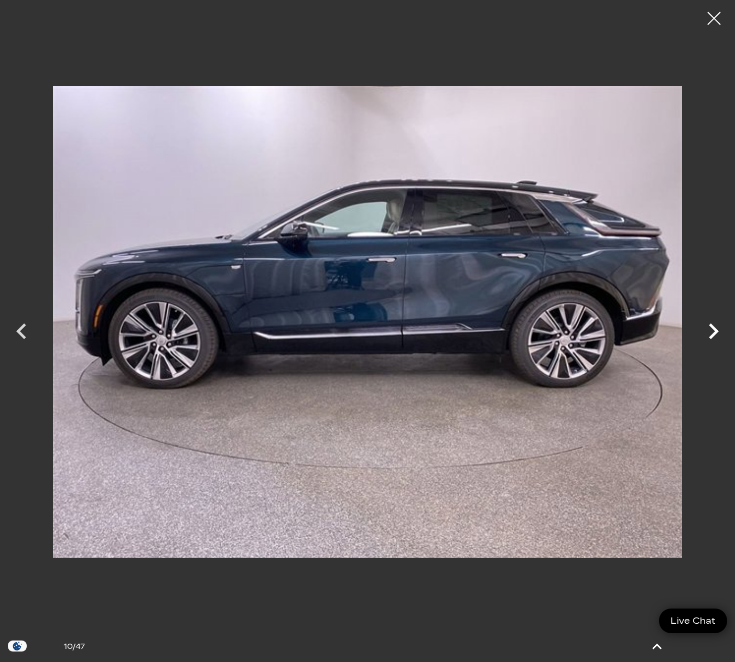
click at [715, 339] on icon "Next" at bounding box center [713, 331] width 31 height 31
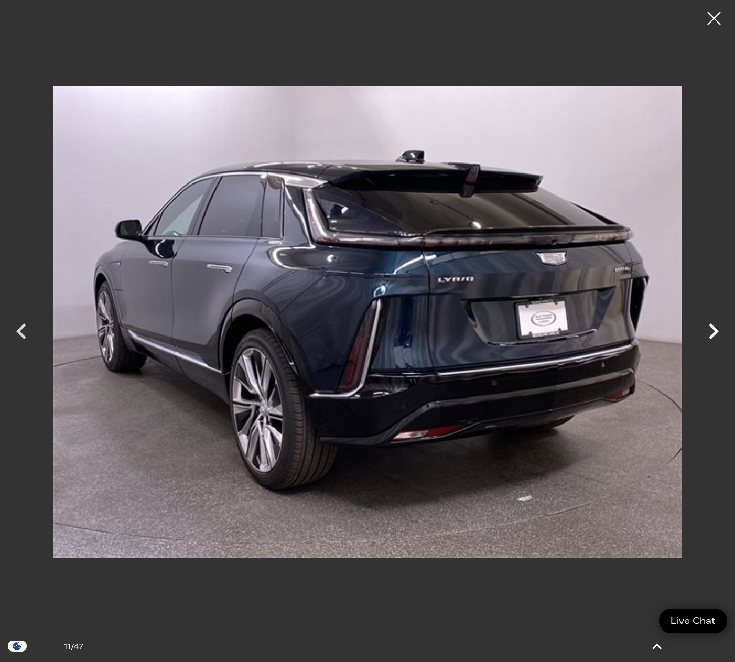
click at [715, 339] on icon "Next" at bounding box center [713, 331] width 31 height 31
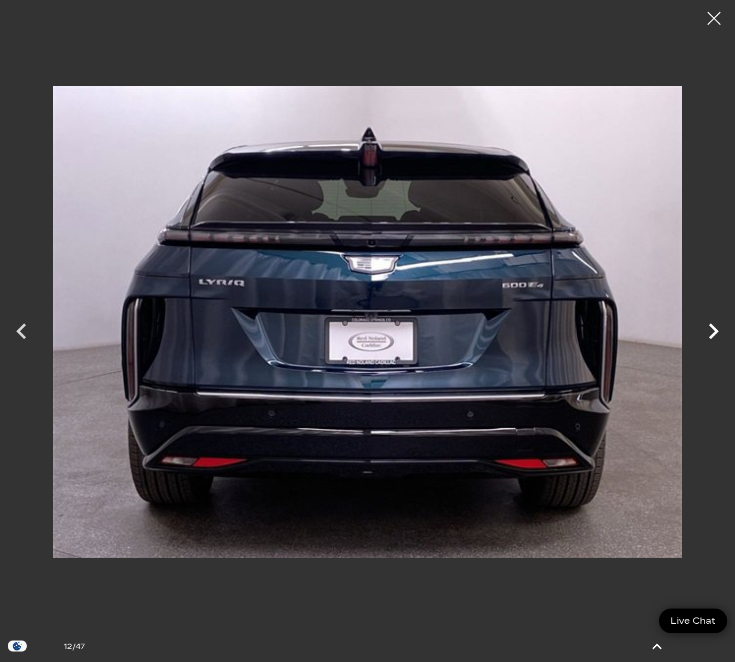
click at [715, 339] on icon "Next" at bounding box center [713, 331] width 31 height 31
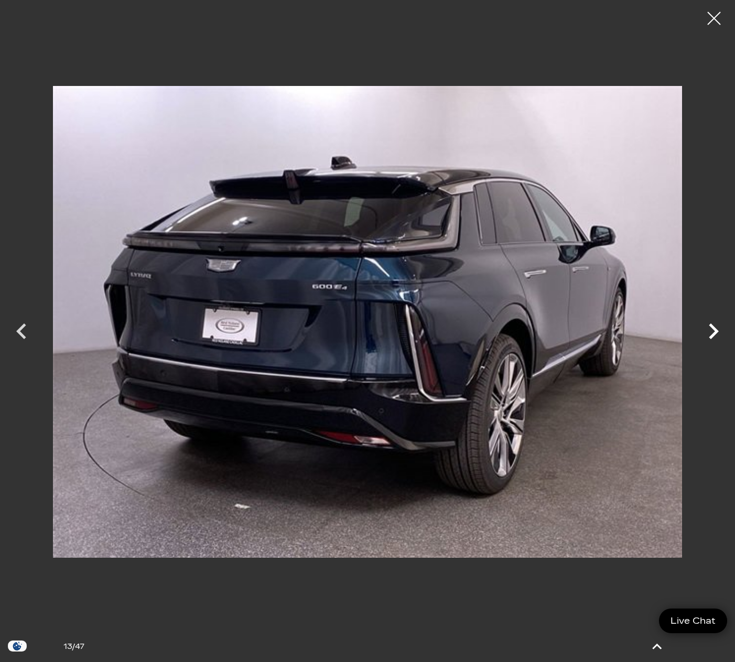
click at [715, 339] on icon "Next" at bounding box center [713, 331] width 31 height 31
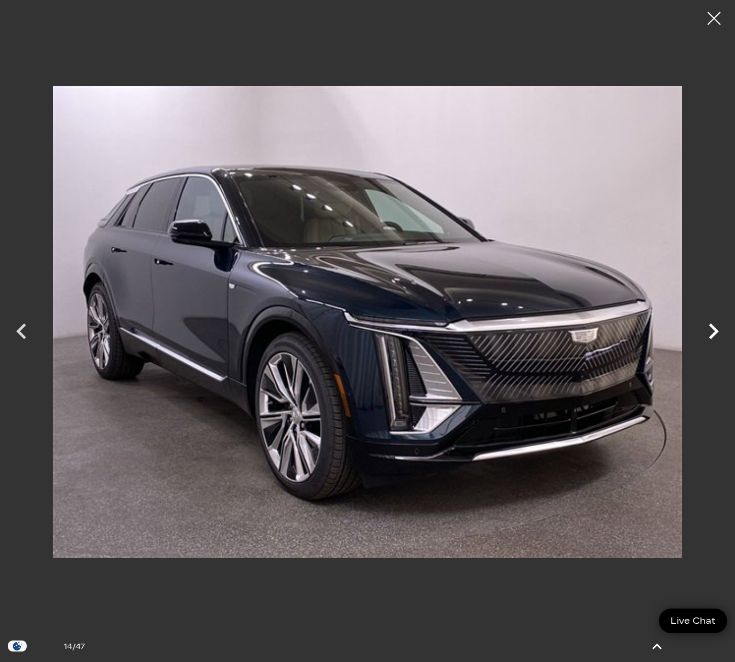
click at [715, 339] on icon "Next" at bounding box center [713, 331] width 31 height 31
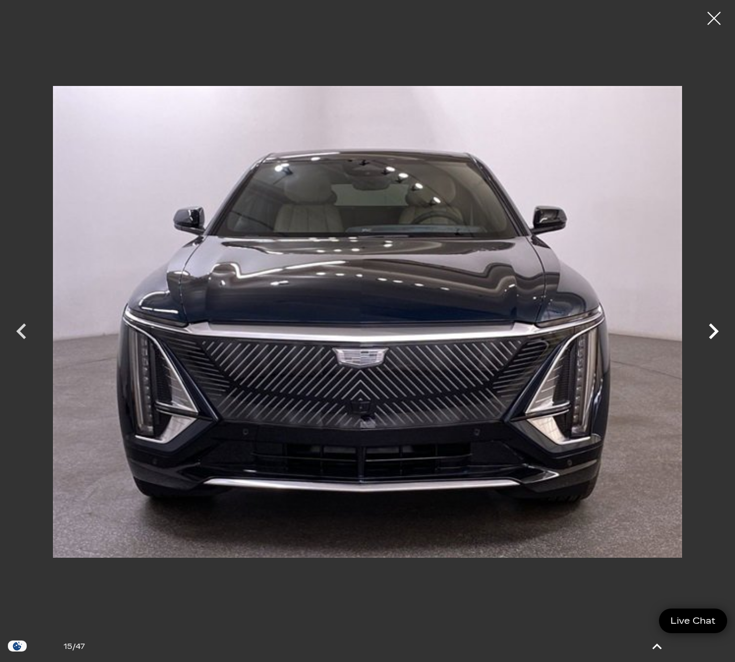
click at [715, 339] on icon "Next" at bounding box center [713, 331] width 31 height 31
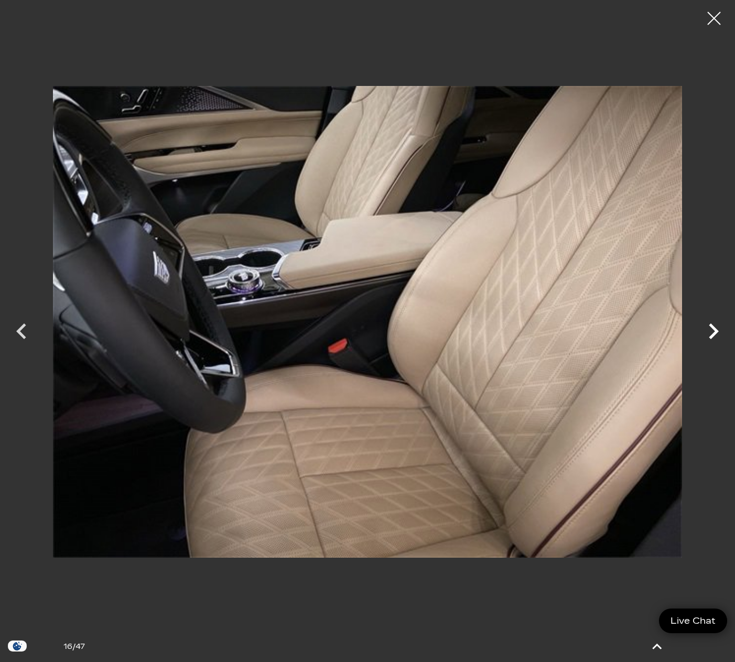
click at [715, 339] on icon "Next" at bounding box center [713, 331] width 31 height 31
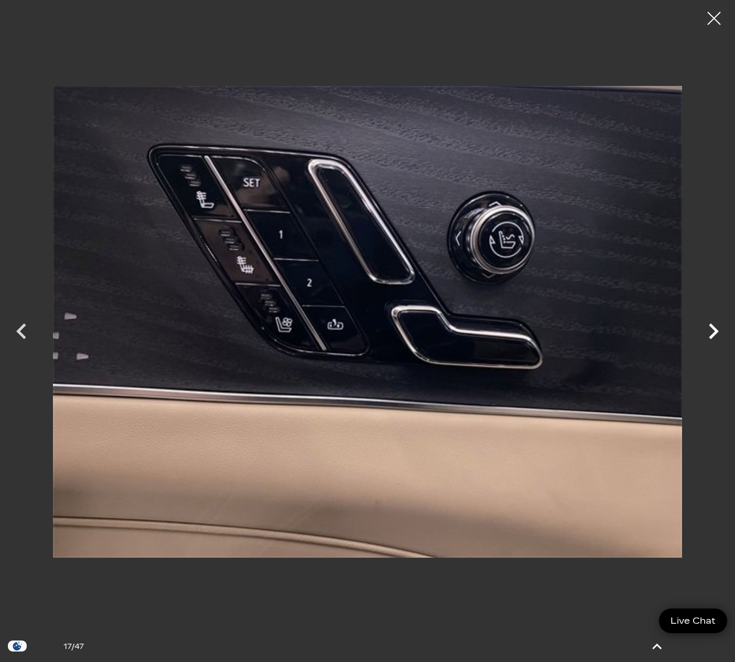
click at [715, 339] on icon "Next" at bounding box center [713, 331] width 31 height 31
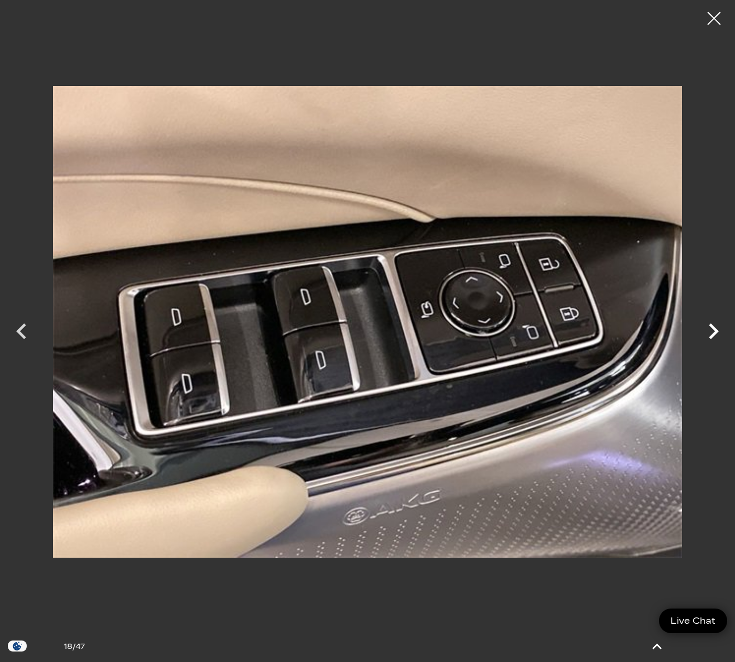
click at [715, 339] on icon "Next" at bounding box center [713, 331] width 31 height 31
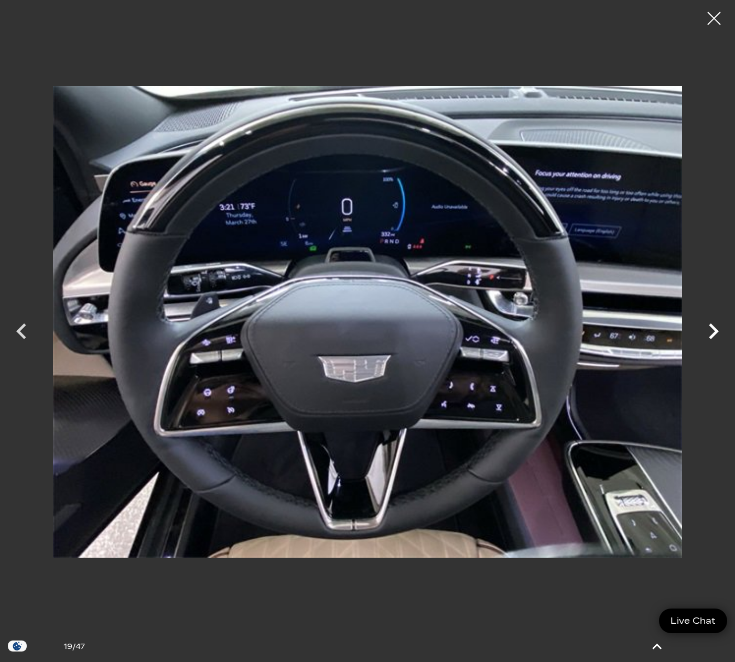
click at [715, 339] on icon "Next" at bounding box center [713, 331] width 31 height 31
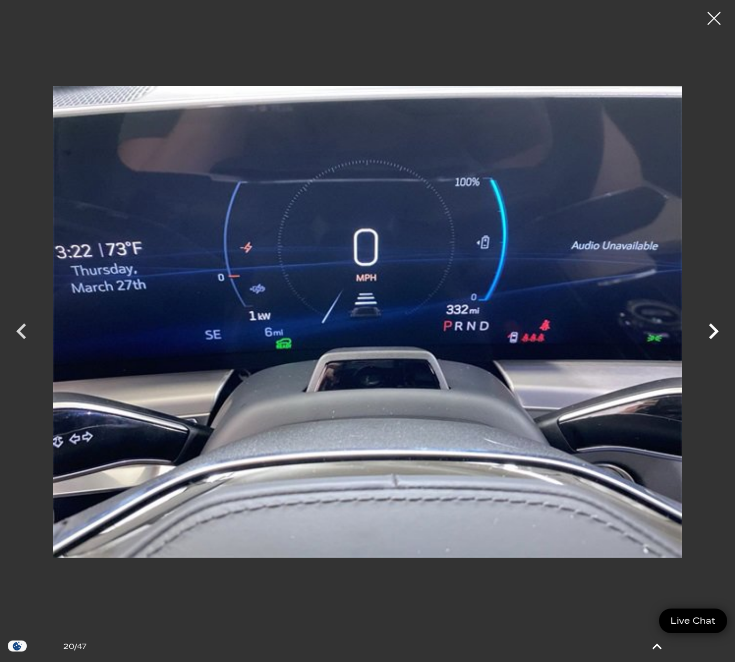
click at [715, 339] on icon "Next" at bounding box center [713, 331] width 31 height 31
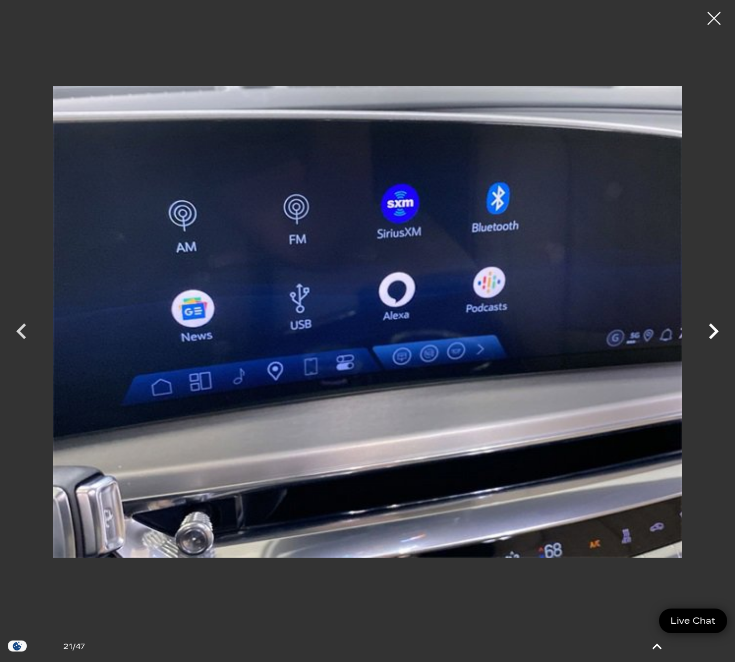
click at [715, 339] on icon "Next" at bounding box center [713, 331] width 31 height 31
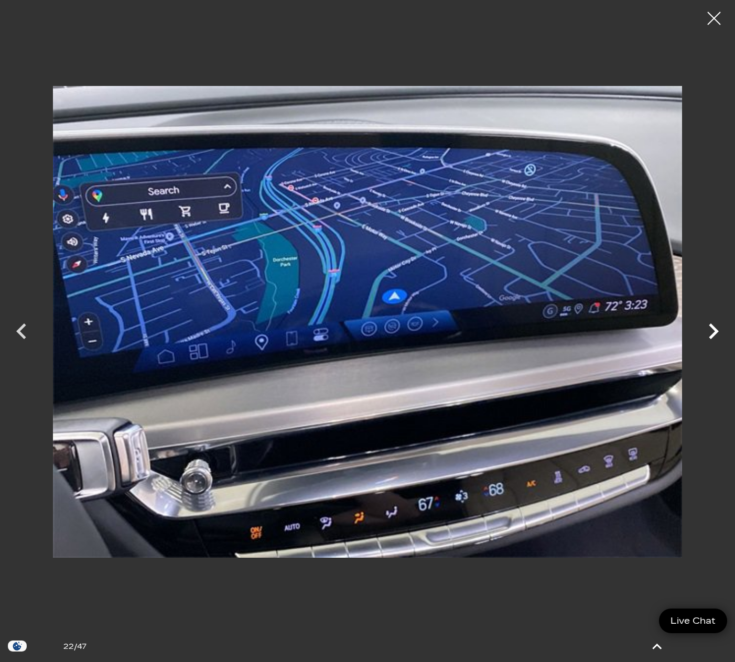
click at [715, 339] on icon "Next" at bounding box center [713, 331] width 31 height 31
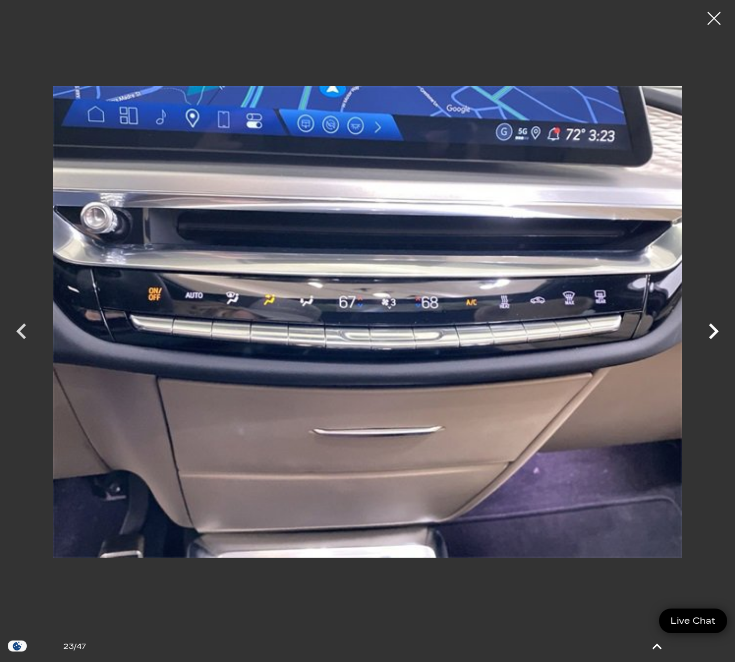
click at [715, 339] on icon "Next" at bounding box center [713, 331] width 31 height 31
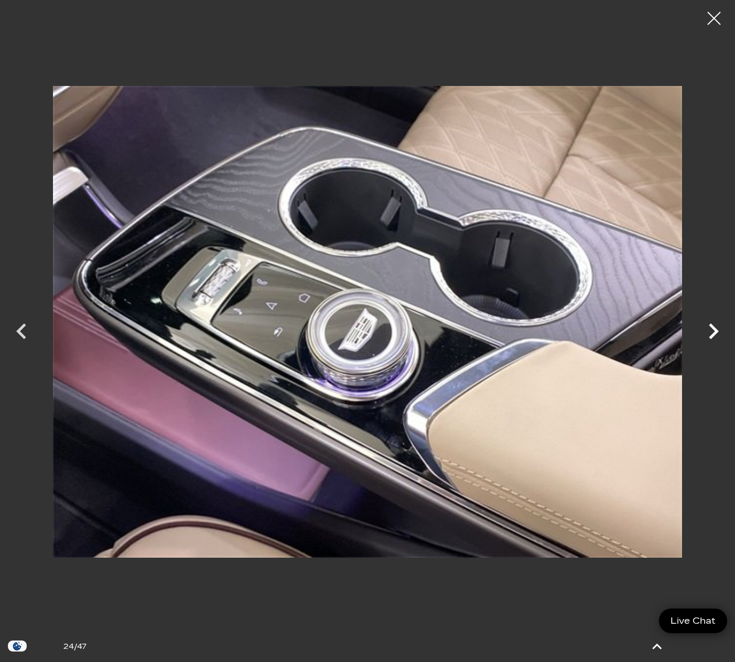
click at [715, 339] on icon "Next" at bounding box center [713, 331] width 31 height 31
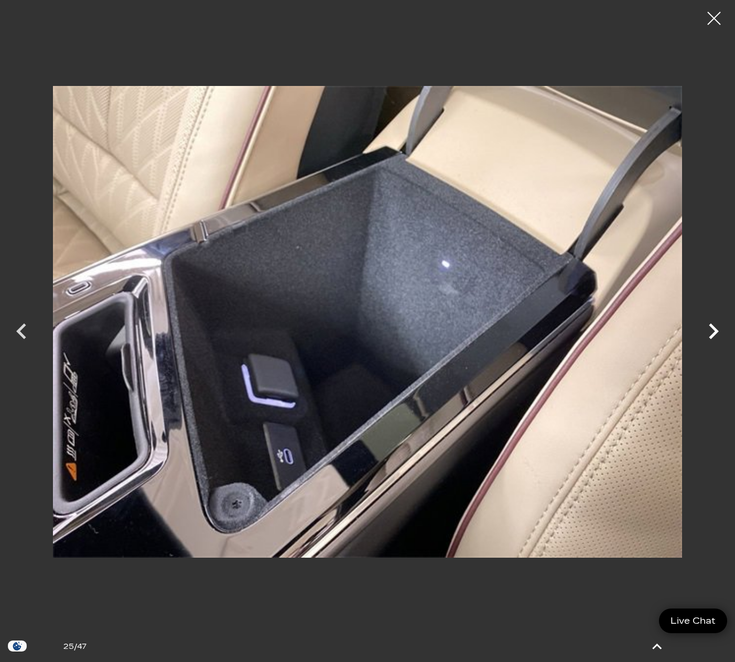
click at [715, 339] on icon "Next" at bounding box center [713, 331] width 31 height 31
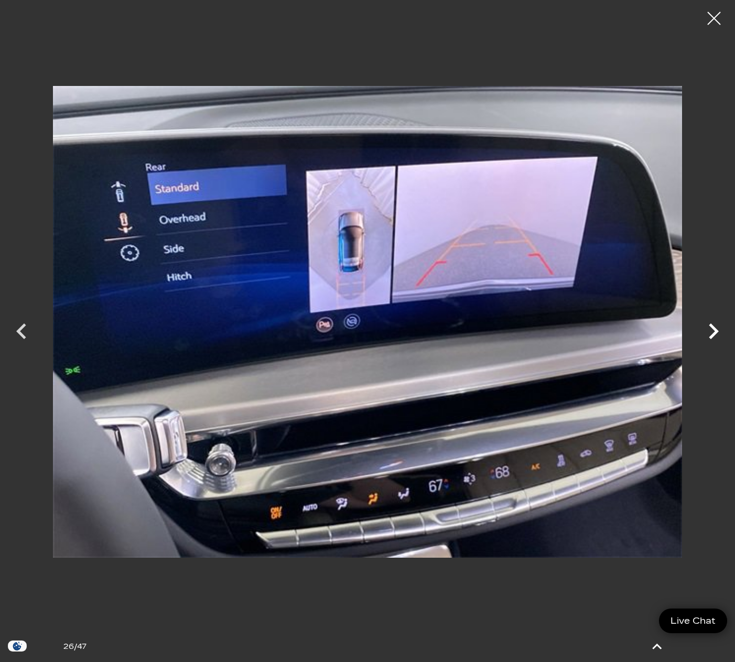
click at [715, 339] on icon "Next" at bounding box center [713, 331] width 31 height 31
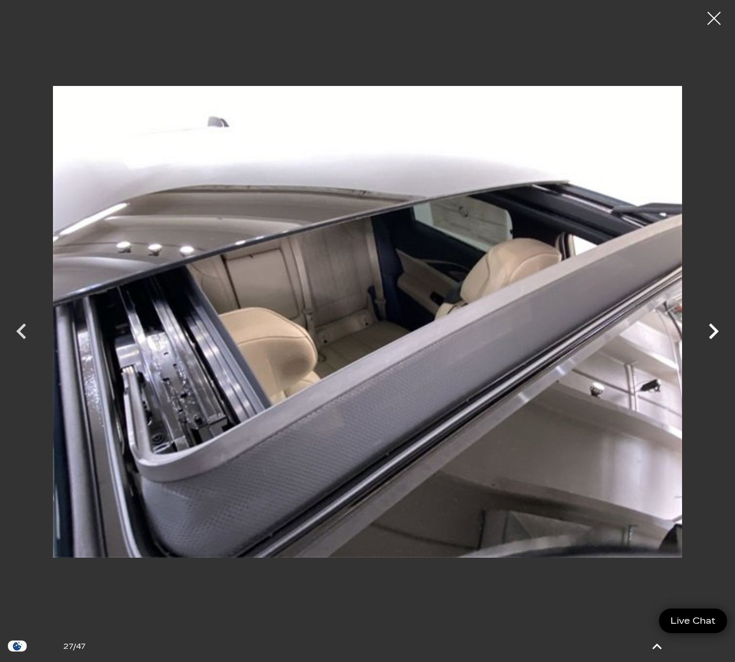
click at [715, 339] on icon "Next" at bounding box center [713, 331] width 31 height 31
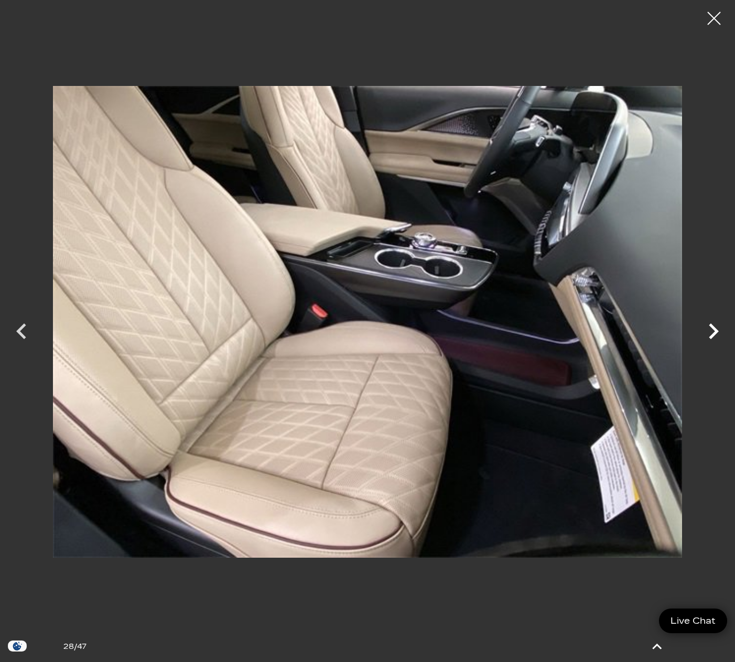
click at [715, 339] on icon "Next" at bounding box center [713, 331] width 31 height 31
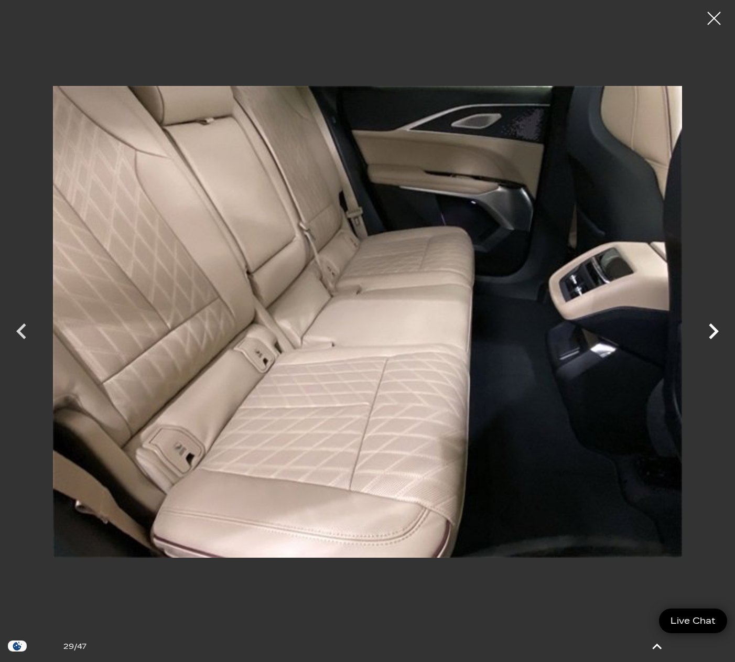
click at [715, 339] on icon "Next" at bounding box center [713, 331] width 31 height 31
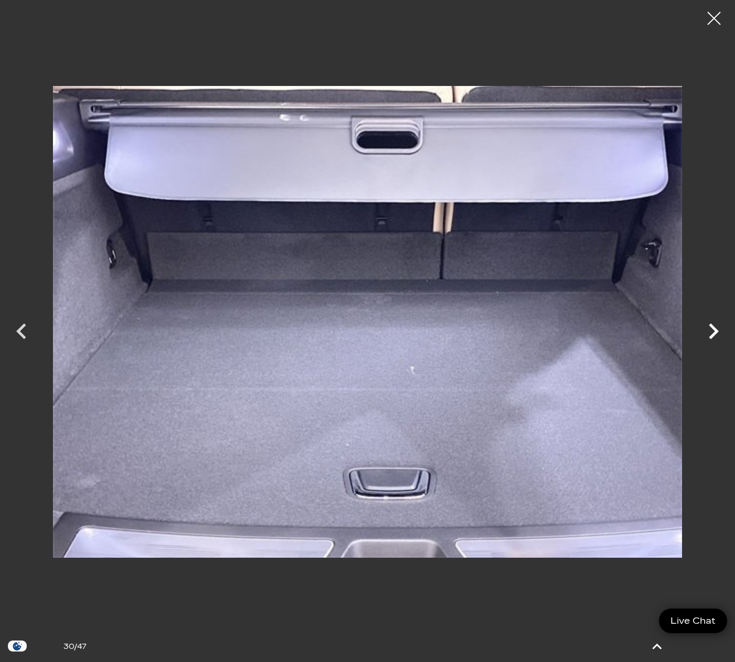
click at [715, 339] on icon "Next" at bounding box center [713, 331] width 31 height 31
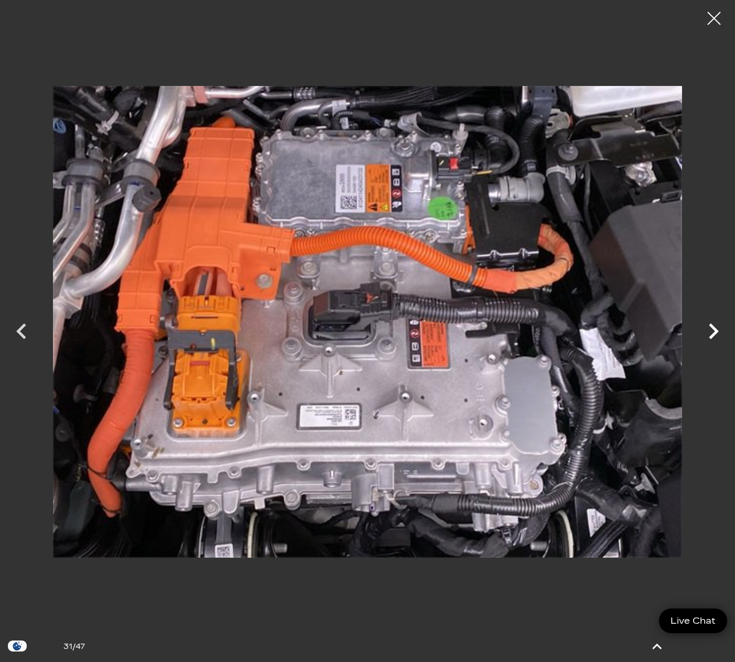
click at [715, 339] on icon "Next" at bounding box center [713, 331] width 31 height 31
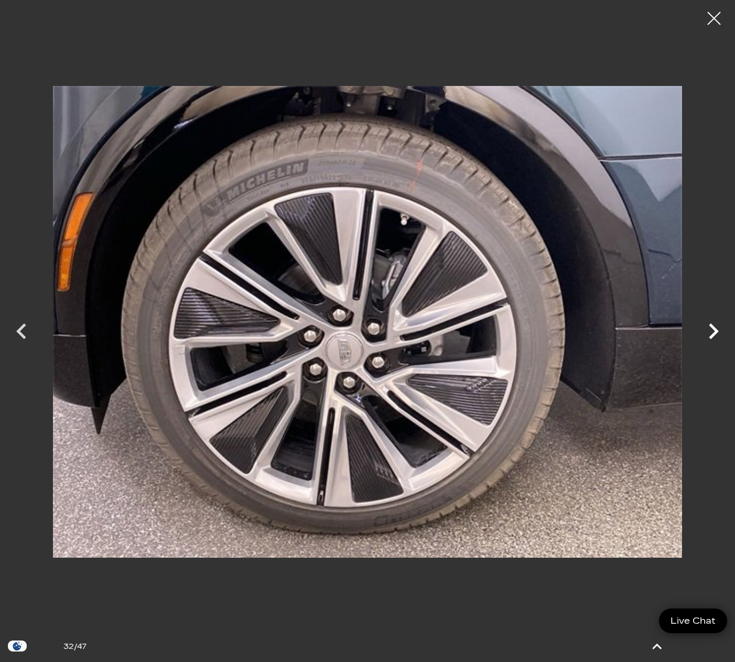
click at [715, 339] on icon "Next" at bounding box center [713, 331] width 31 height 31
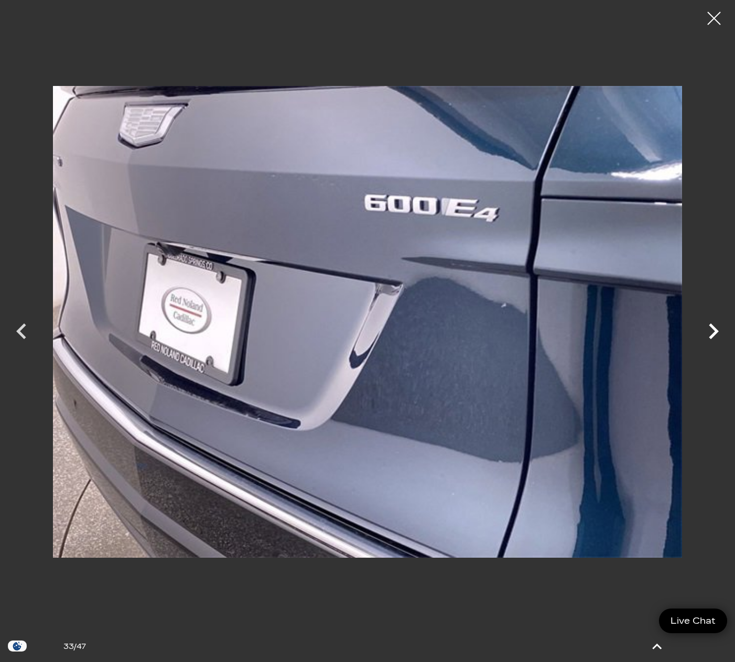
click at [715, 339] on icon "Next" at bounding box center [713, 331] width 31 height 31
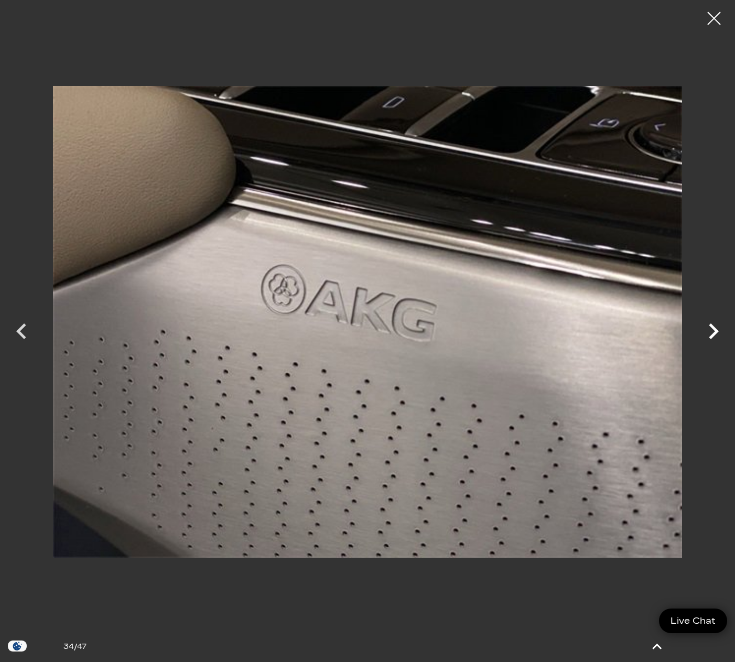
click at [715, 339] on icon "Next" at bounding box center [713, 331] width 31 height 31
